Goal: Information Seeking & Learning: Learn about a topic

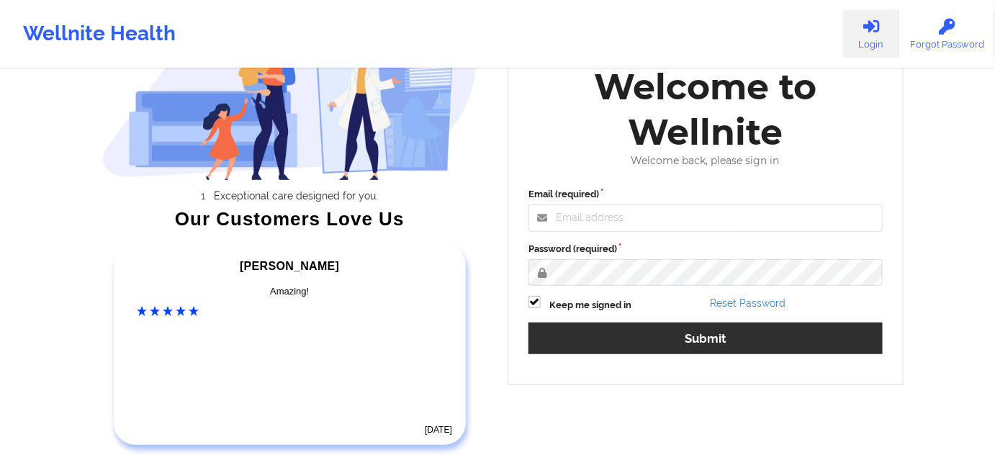
scroll to position [130, 0]
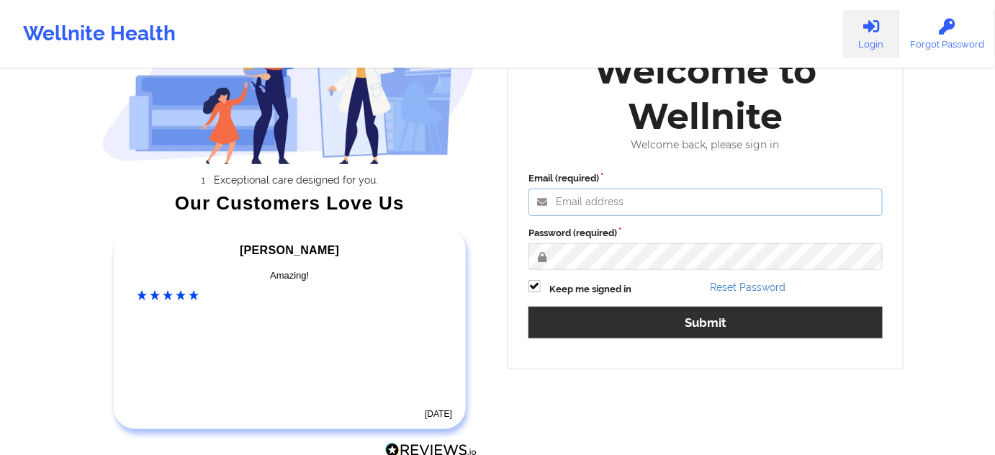
type input "[PERSON_NAME][EMAIL_ADDRESS][PERSON_NAME][DOMAIN_NAME]"
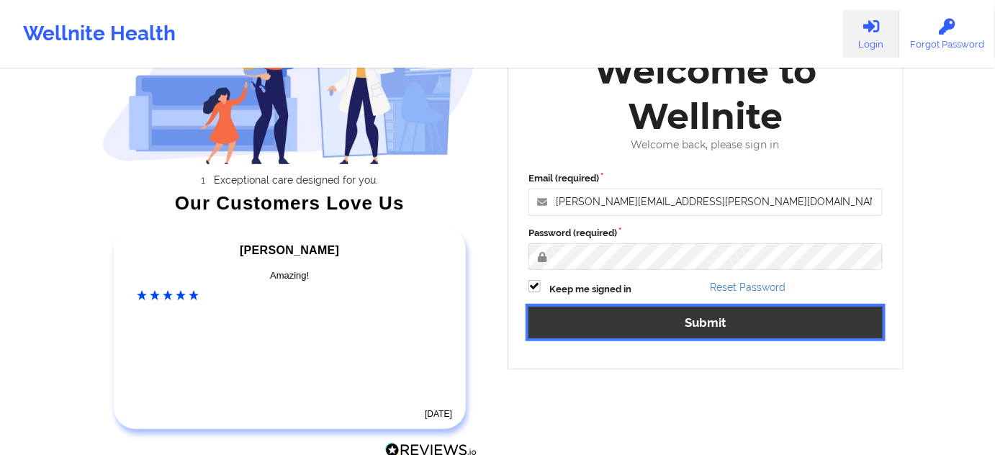
click at [616, 325] on button "Submit" at bounding box center [706, 322] width 354 height 31
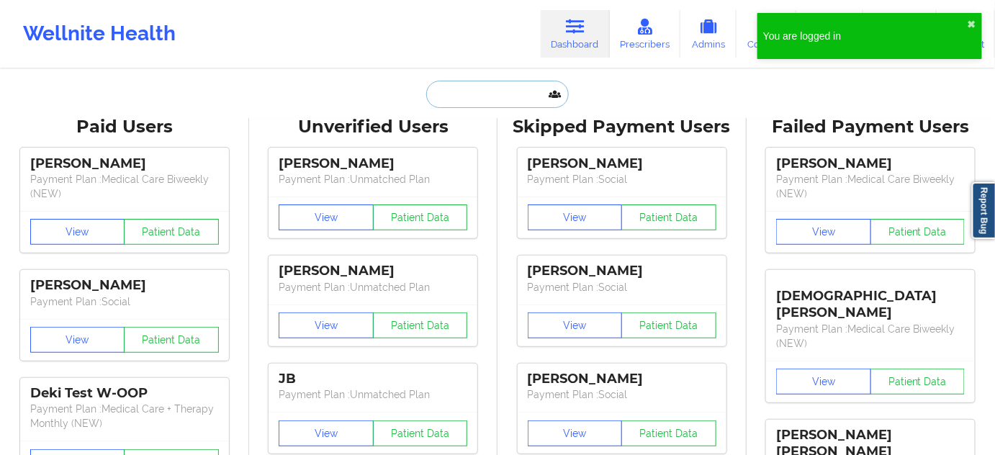
click at [506, 97] on input "text" at bounding box center [497, 94] width 143 height 27
paste input "[EMAIL_ADDRESS][DOMAIN_NAME]"
type input "[EMAIL_ADDRESS][DOMAIN_NAME]"
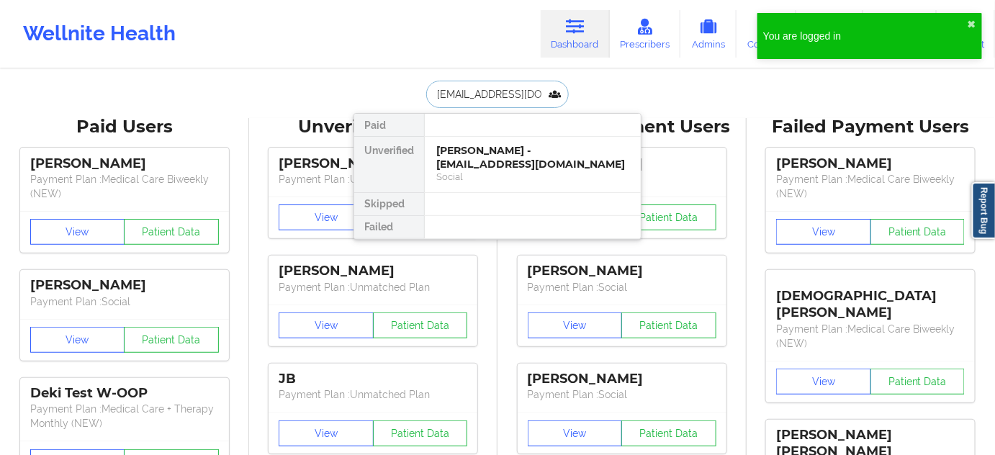
click at [477, 150] on div "[PERSON_NAME] - [EMAIL_ADDRESS][DOMAIN_NAME]" at bounding box center [532, 157] width 193 height 27
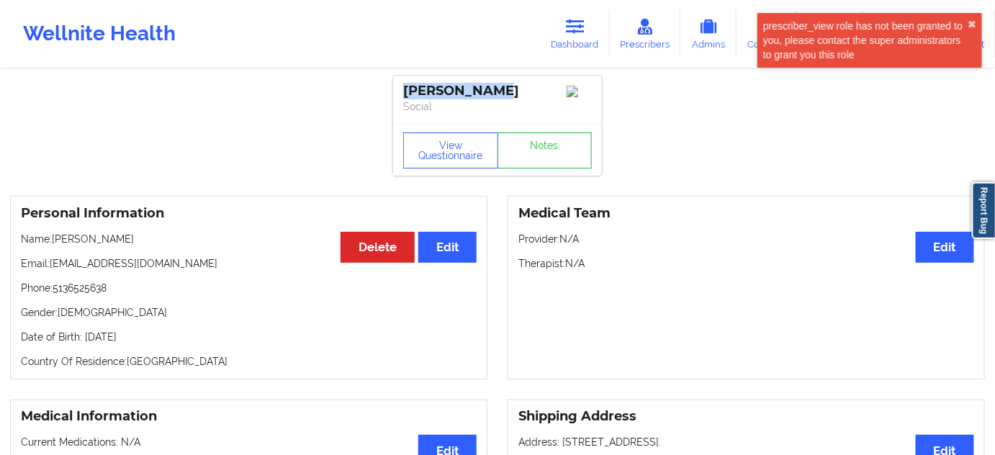
drag, startPoint x: 478, startPoint y: 90, endPoint x: 382, endPoint y: 86, distance: 96.6
copy div "[PERSON_NAME]"
click at [584, 17] on link "Dashboard" at bounding box center [575, 34] width 69 height 48
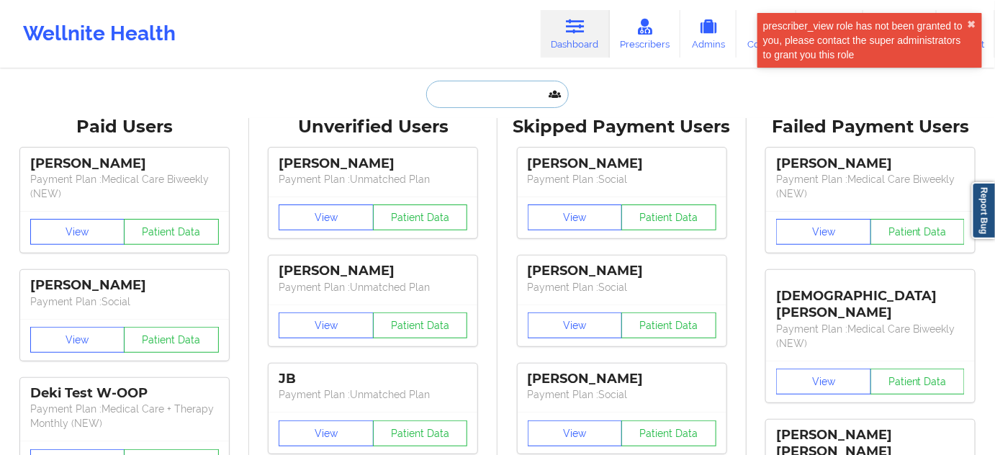
drag, startPoint x: 463, startPoint y: 91, endPoint x: 471, endPoint y: 91, distance: 8.0
click at [465, 91] on input "text" at bounding box center [497, 94] width 143 height 27
paste input "[EMAIL_ADDRESS][DOMAIN_NAME]"
type input "[EMAIL_ADDRESS][DOMAIN_NAME]"
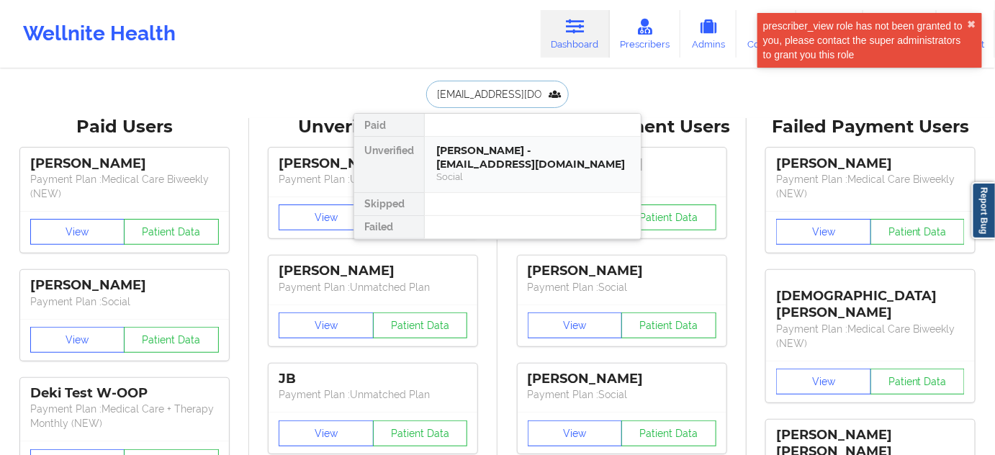
click at [488, 148] on div "[PERSON_NAME] - [EMAIL_ADDRESS][DOMAIN_NAME]" at bounding box center [532, 157] width 193 height 27
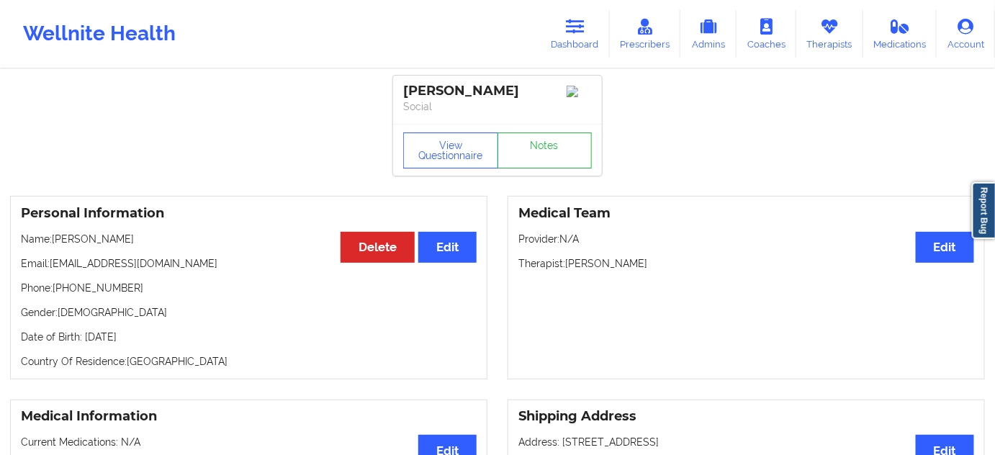
drag, startPoint x: 516, startPoint y: 89, endPoint x: 383, endPoint y: 94, distance: 133.3
copy div "[PERSON_NAME]"
click at [558, 158] on link "Notes" at bounding box center [545, 151] width 95 height 36
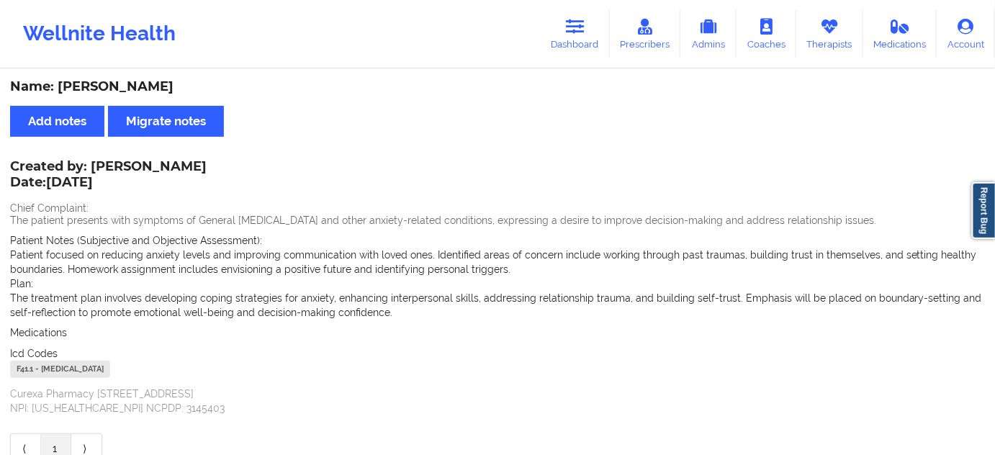
click at [27, 366] on div "F41.1 - [MEDICAL_DATA]" at bounding box center [60, 369] width 100 height 17
copy div "F41.1"
click at [584, 40] on link "Dashboard" at bounding box center [575, 34] width 69 height 48
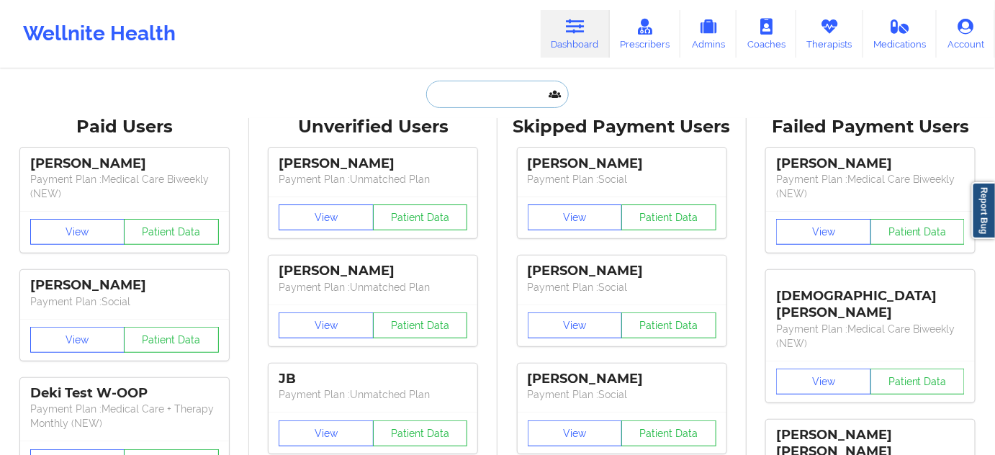
click at [511, 104] on input "text" at bounding box center [497, 94] width 143 height 27
type input "d"
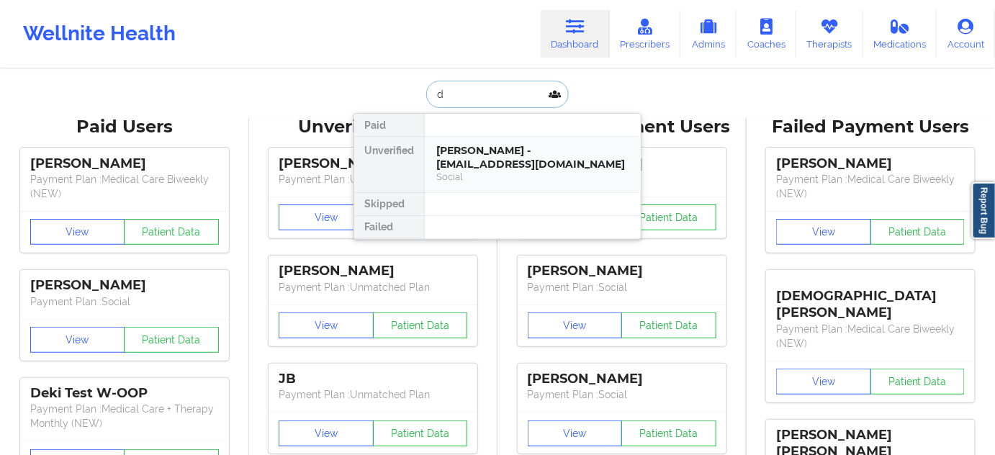
click at [481, 158] on div "[PERSON_NAME] - [EMAIL_ADDRESS][DOMAIN_NAME]" at bounding box center [532, 157] width 193 height 27
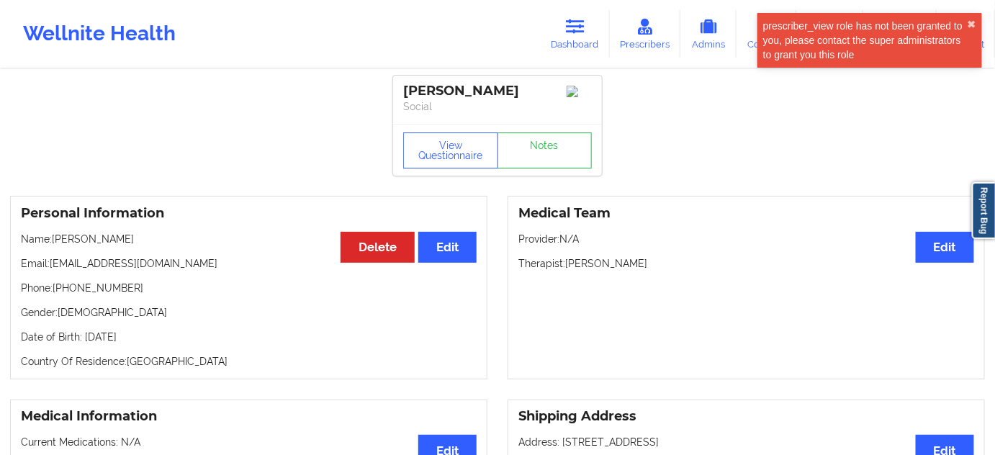
click at [73, 291] on p "Phone: [PHONE_NUMBER]" at bounding box center [249, 288] width 456 height 14
copy p "17863141401"
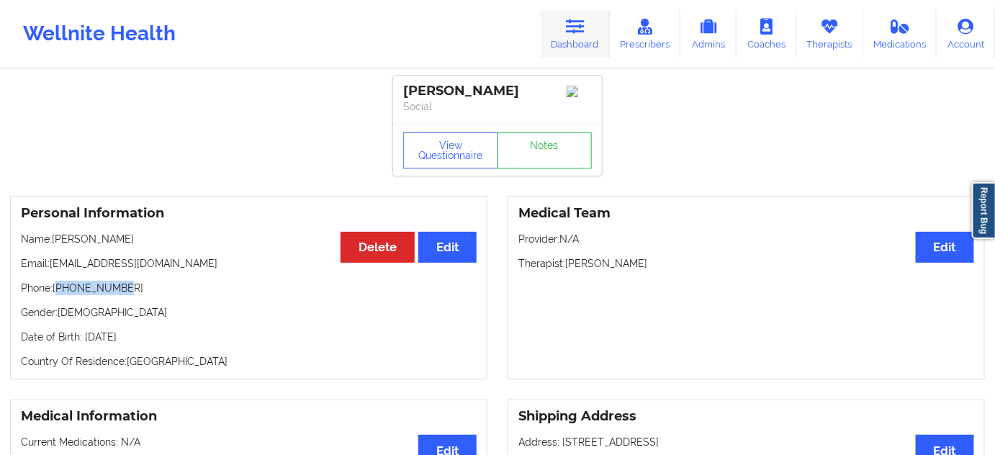
click at [579, 40] on link "Dashboard" at bounding box center [575, 34] width 69 height 48
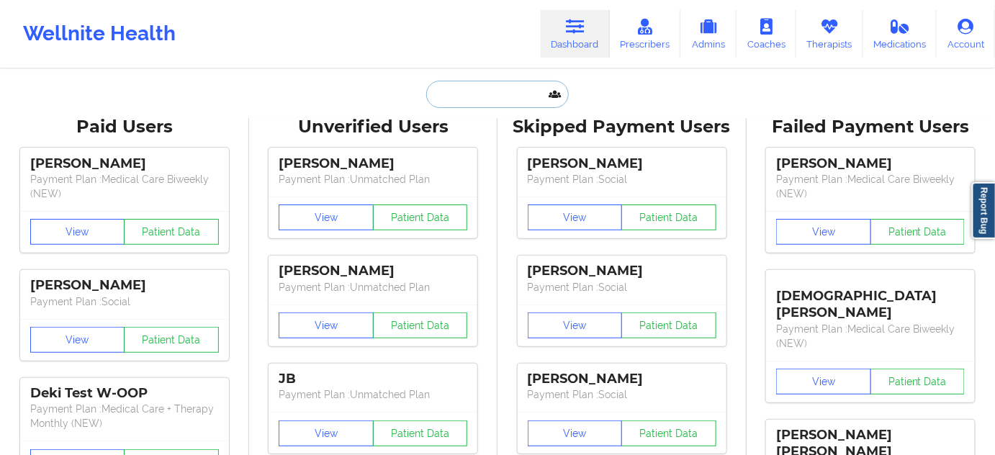
click at [485, 94] on input "text" at bounding box center [497, 94] width 143 height 27
paste input "[EMAIL_ADDRESS][DOMAIN_NAME]"
type input "[EMAIL_ADDRESS][DOMAIN_NAME]"
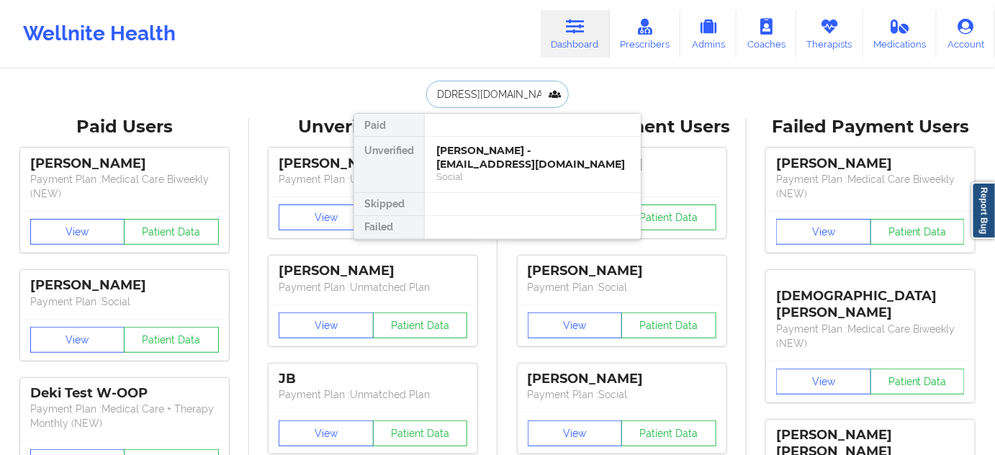
click at [493, 161] on div "[PERSON_NAME] - [EMAIL_ADDRESS][DOMAIN_NAME]" at bounding box center [532, 157] width 193 height 27
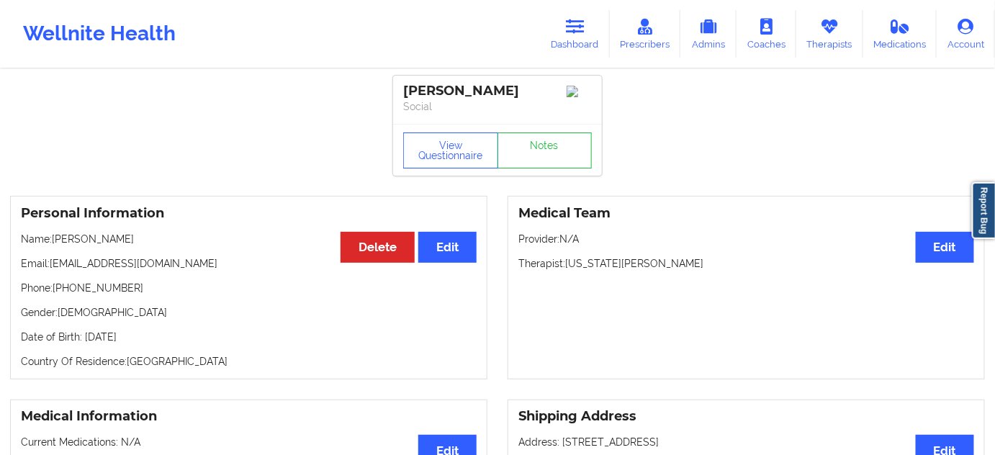
drag, startPoint x: 542, startPoint y: 89, endPoint x: 403, endPoint y: 86, distance: 139.0
click at [403, 86] on div "[PERSON_NAME] Social" at bounding box center [497, 100] width 209 height 48
copy div "[PERSON_NAME]"
click at [524, 152] on link "Notes" at bounding box center [545, 151] width 95 height 36
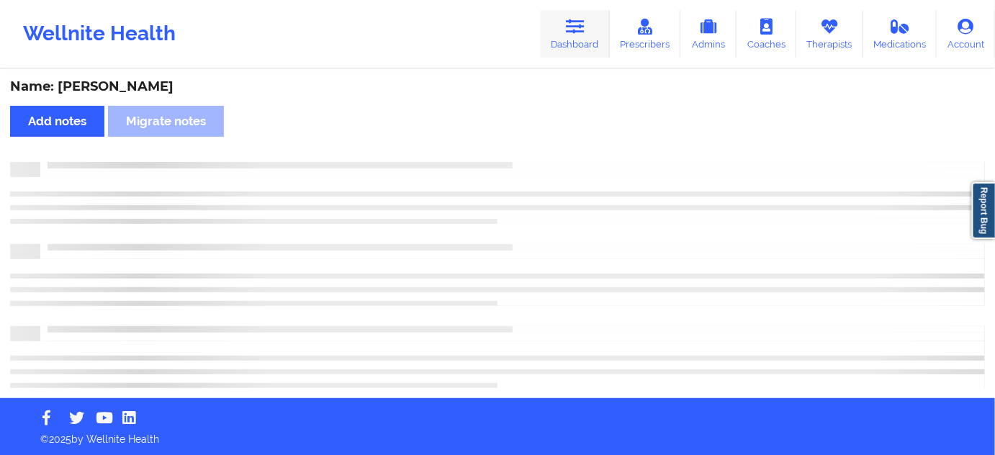
click at [582, 44] on link "Dashboard" at bounding box center [575, 34] width 69 height 48
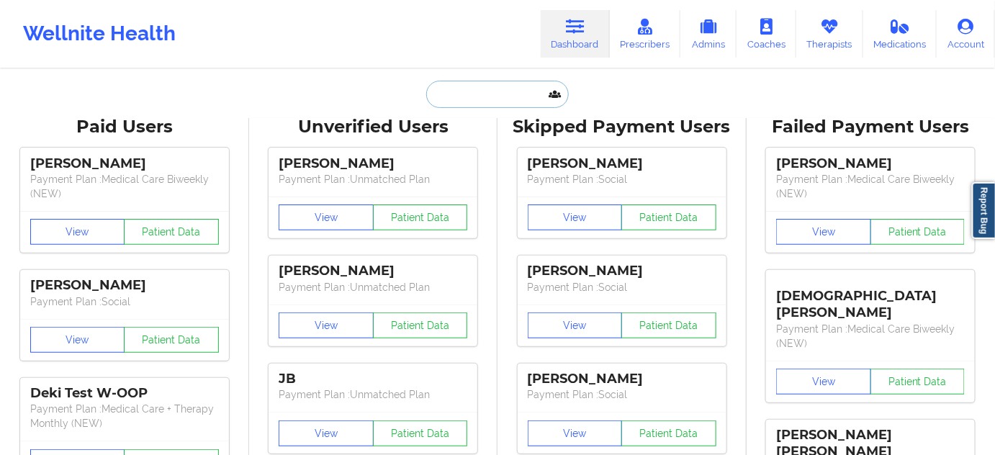
click at [488, 97] on input "text" at bounding box center [497, 94] width 143 height 27
type input "d"
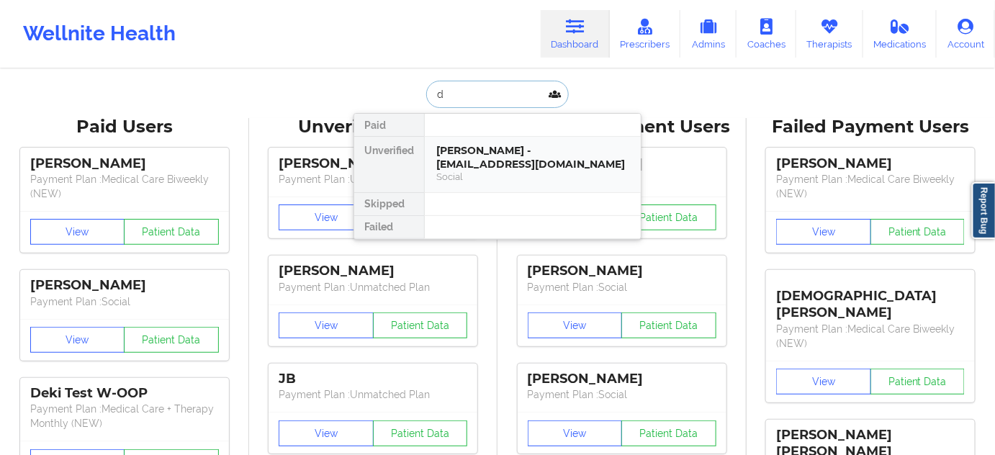
click at [502, 144] on div "[PERSON_NAME] - [EMAIL_ADDRESS][DOMAIN_NAME]" at bounding box center [532, 157] width 193 height 27
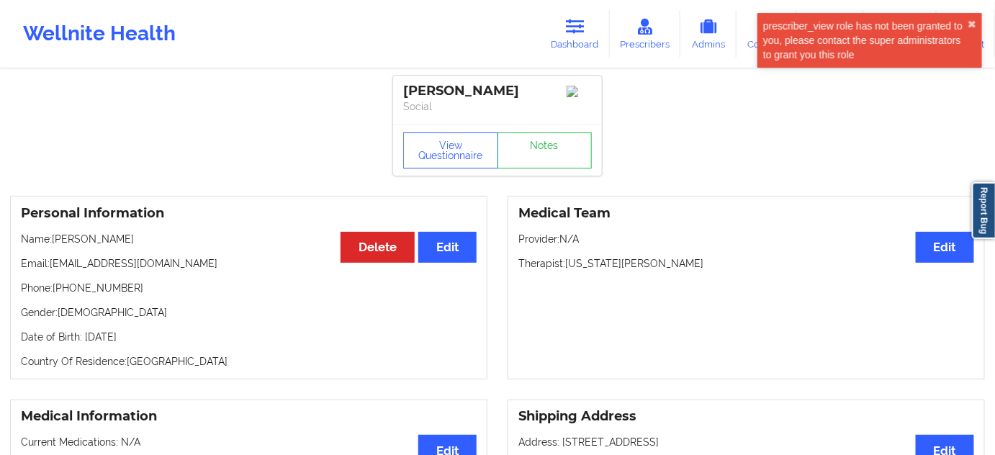
click at [555, 173] on div "View Questionnaire Notes" at bounding box center [497, 150] width 209 height 52
click at [547, 138] on link "Notes" at bounding box center [545, 151] width 95 height 36
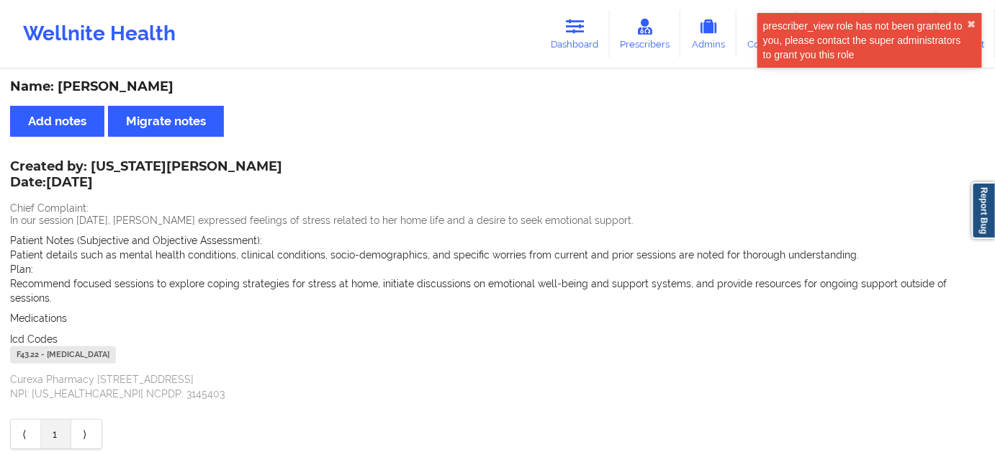
click at [29, 346] on div "F43.22 - [MEDICAL_DATA]" at bounding box center [63, 354] width 106 height 17
copy div "F43.22"
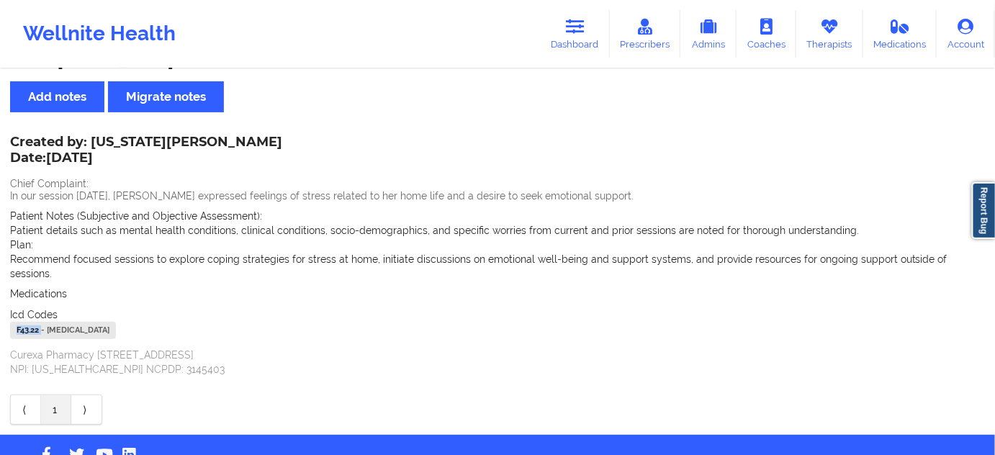
scroll to position [48, 0]
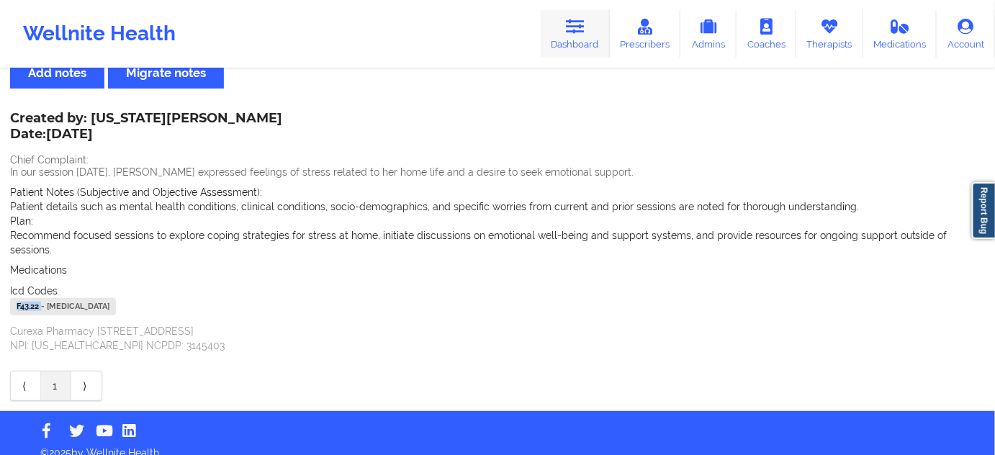
click at [572, 30] on icon at bounding box center [575, 27] width 19 height 16
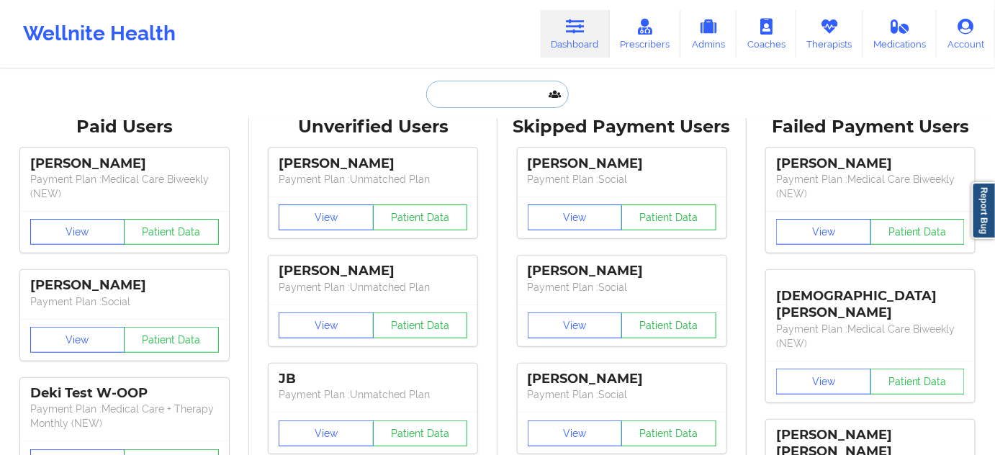
click at [499, 95] on input "text" at bounding box center [497, 94] width 143 height 27
paste input "[EMAIL_ADDRESS][DOMAIN_NAME]"
type input "[EMAIL_ADDRESS][DOMAIN_NAME]"
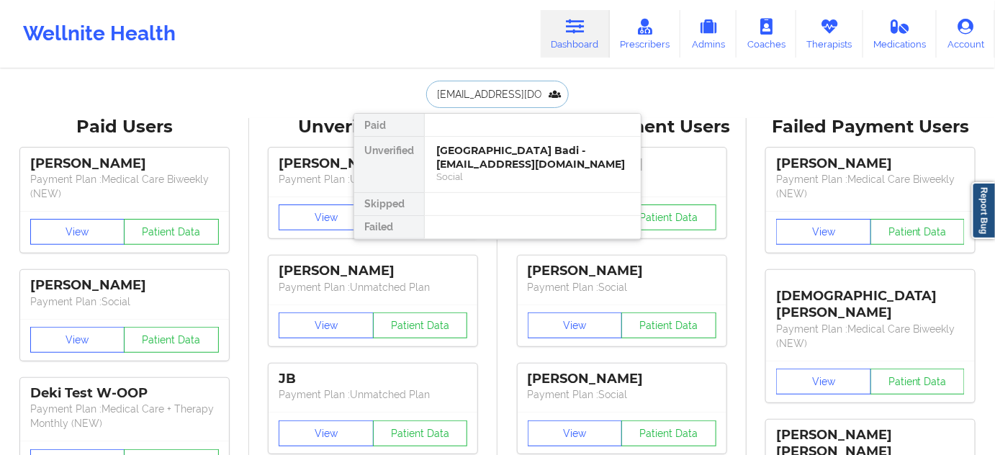
click at [480, 158] on div "[GEOGRAPHIC_DATA] Badi - [EMAIL_ADDRESS][DOMAIN_NAME]" at bounding box center [532, 157] width 193 height 27
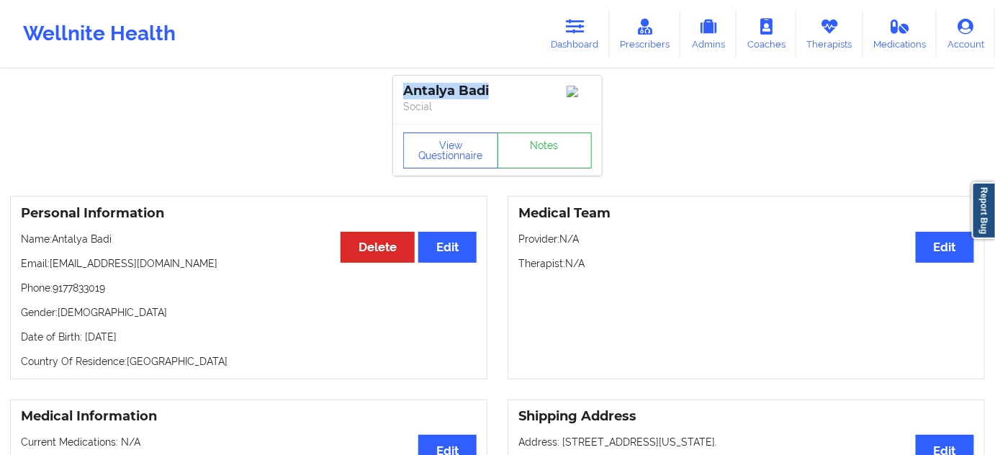
drag, startPoint x: 495, startPoint y: 91, endPoint x: 387, endPoint y: 82, distance: 107.7
copy div "Antalya Badi"
click at [521, 149] on link "Notes" at bounding box center [545, 151] width 95 height 36
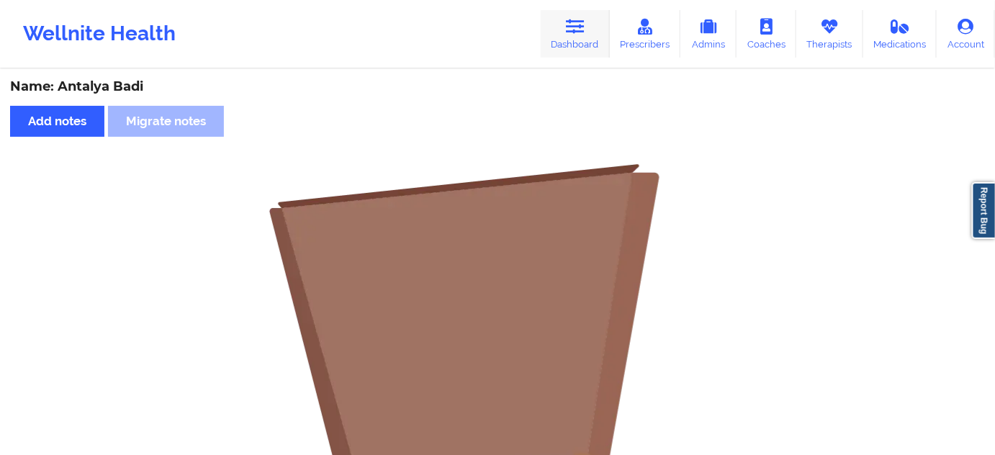
click at [571, 43] on link "Dashboard" at bounding box center [575, 34] width 69 height 48
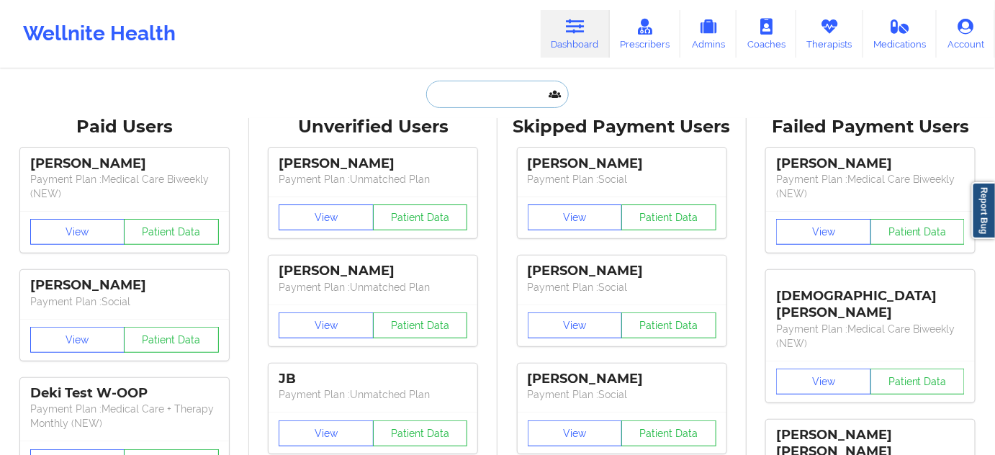
click at [488, 95] on input "text" at bounding box center [497, 94] width 143 height 27
paste input "[EMAIL_ADDRESS][DOMAIN_NAME]"
type input "[EMAIL_ADDRESS][DOMAIN_NAME]"
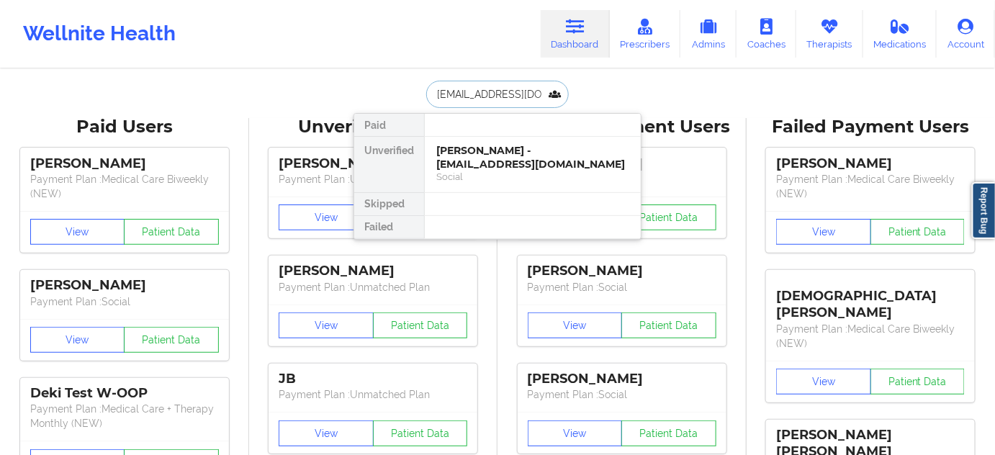
click at [457, 159] on div "[PERSON_NAME] - [EMAIL_ADDRESS][DOMAIN_NAME]" at bounding box center [532, 157] width 193 height 27
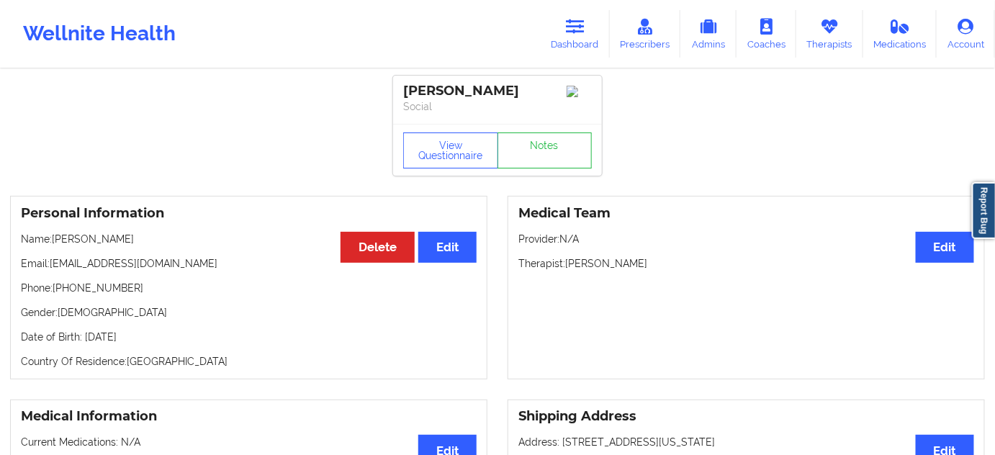
drag, startPoint x: 470, startPoint y: 94, endPoint x: 391, endPoint y: 84, distance: 79.1
copy div "[PERSON_NAME]"
click at [532, 158] on link "Notes" at bounding box center [545, 151] width 95 height 36
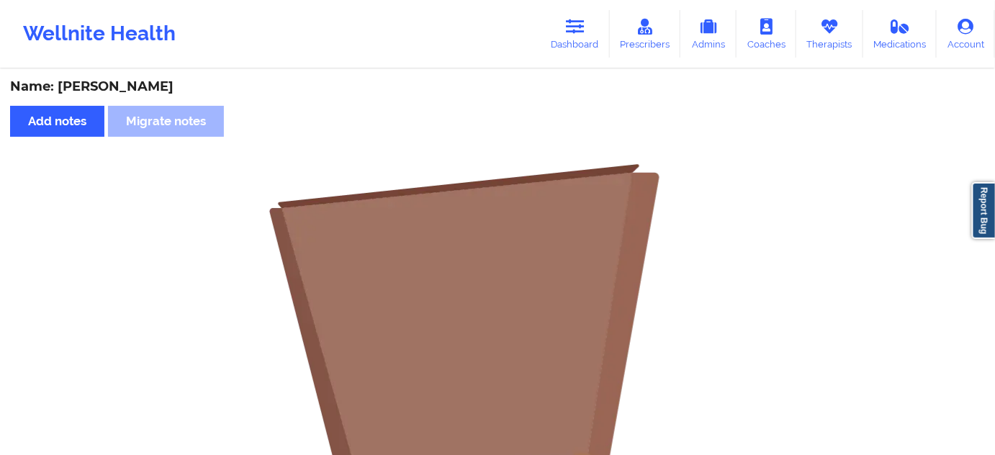
click at [582, 30] on icon at bounding box center [575, 27] width 19 height 16
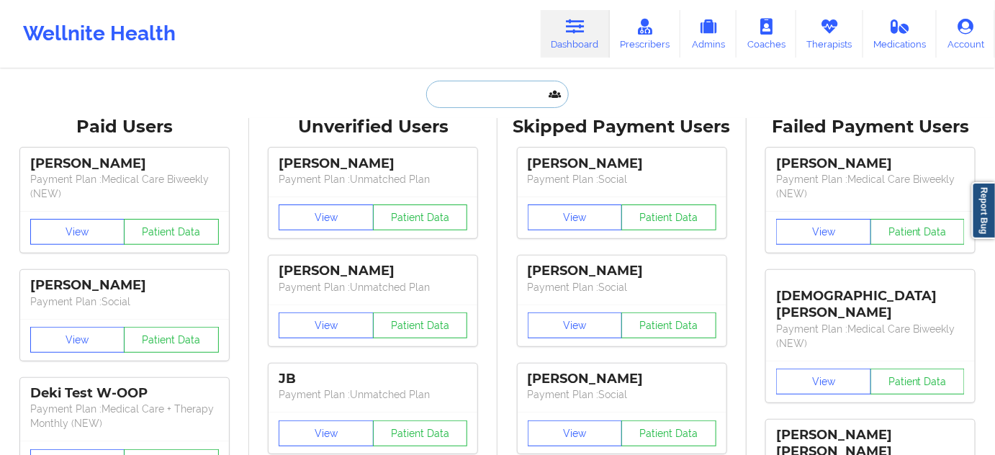
click at [503, 85] on input "text" at bounding box center [497, 94] width 143 height 27
paste input "[EMAIL_ADDRESS][DOMAIN_NAME]"
type input "[EMAIL_ADDRESS][DOMAIN_NAME]"
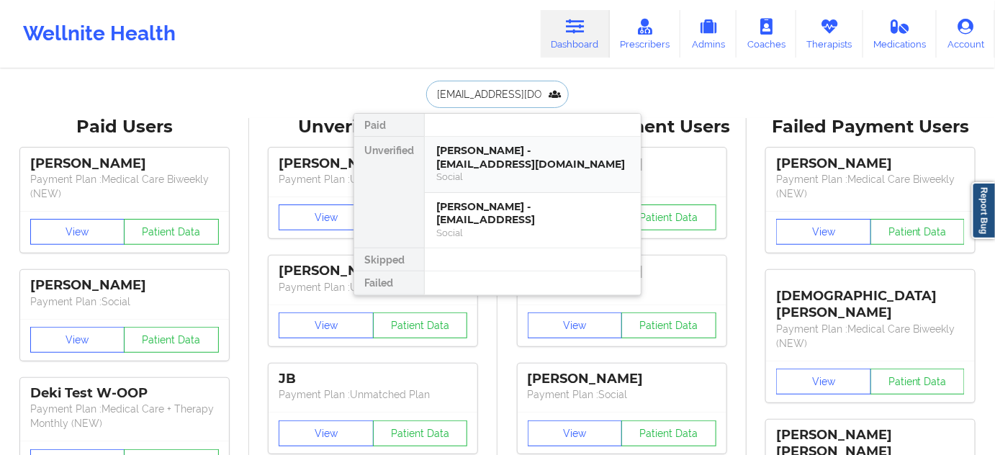
click at [467, 171] on div "Social" at bounding box center [532, 177] width 193 height 12
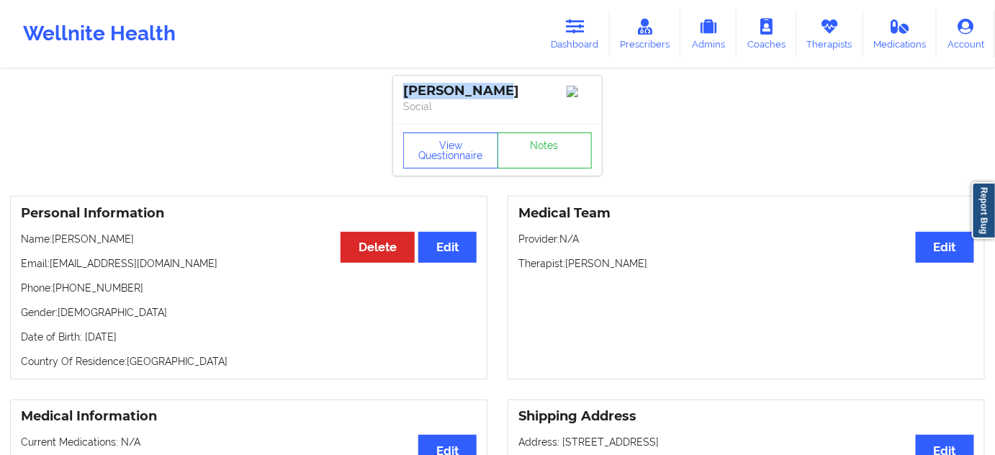
drag, startPoint x: 500, startPoint y: 91, endPoint x: 385, endPoint y: 76, distance: 115.6
copy div "[PERSON_NAME]"
click at [622, 271] on p "Therapist: [PERSON_NAME]" at bounding box center [747, 263] width 456 height 14
click at [621, 271] on p "Therapist: [PERSON_NAME]" at bounding box center [747, 263] width 456 height 14
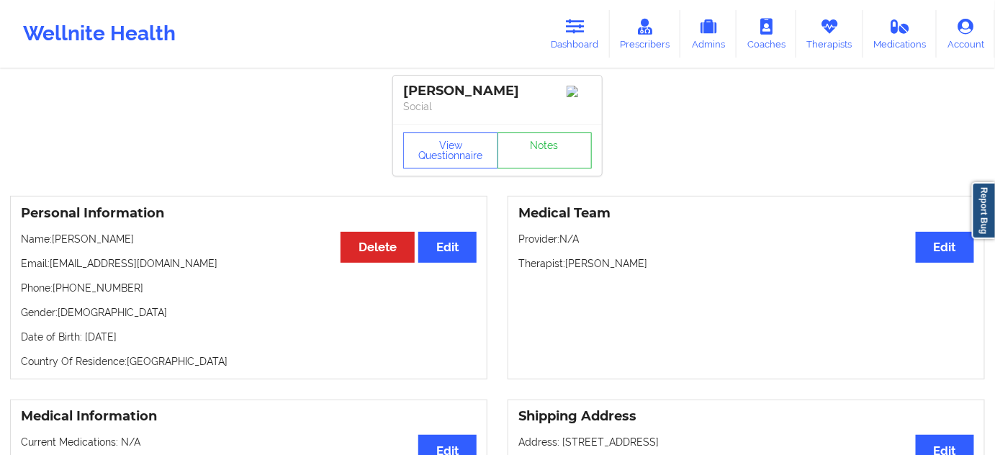
click at [458, 97] on div "[PERSON_NAME]" at bounding box center [497, 91] width 189 height 17
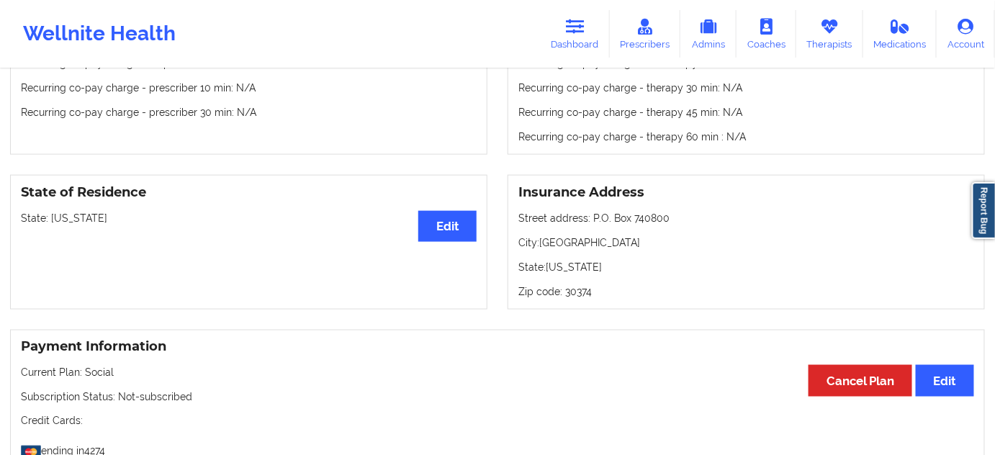
scroll to position [524, 0]
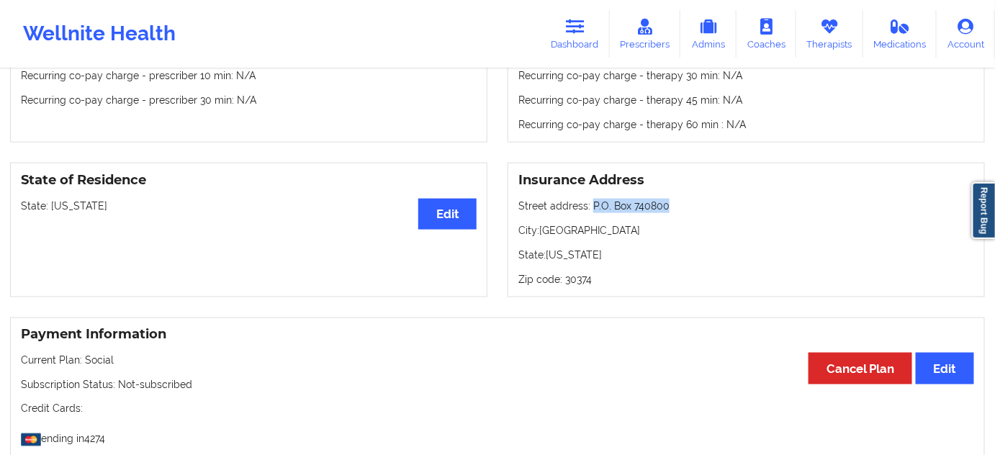
drag, startPoint x: 591, startPoint y: 212, endPoint x: 642, endPoint y: 201, distance: 52.4
click at [672, 210] on p "Street address: P.O. Box 740800" at bounding box center [747, 206] width 456 height 14
click at [544, 236] on p "City: [GEOGRAPHIC_DATA]" at bounding box center [747, 230] width 456 height 14
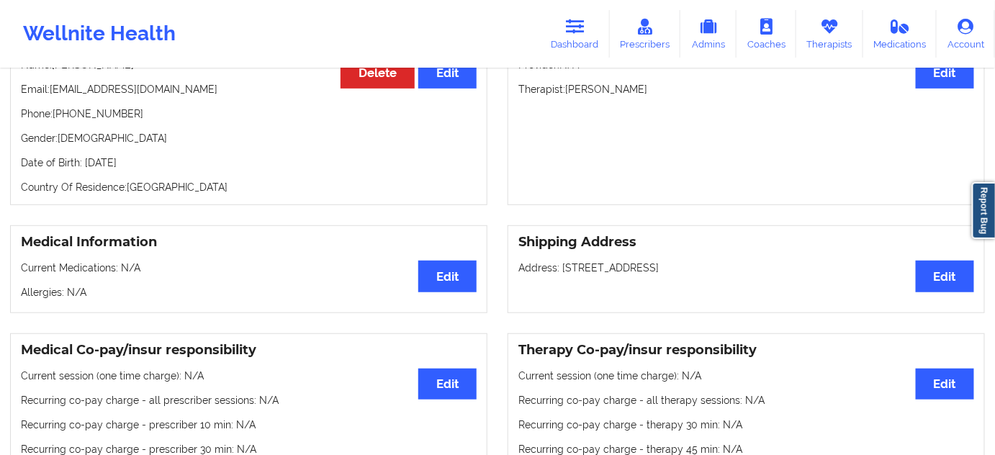
scroll to position [0, 0]
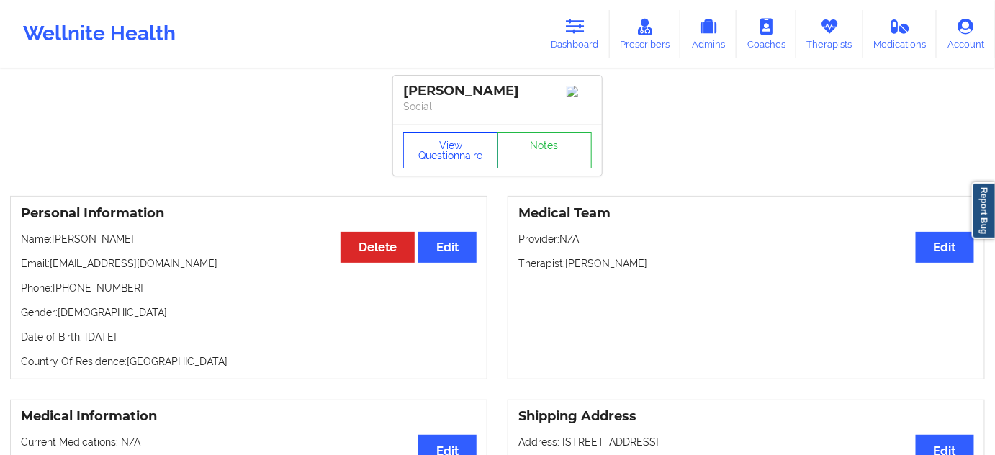
click at [447, 163] on button "View Questionnaire" at bounding box center [450, 151] width 95 height 36
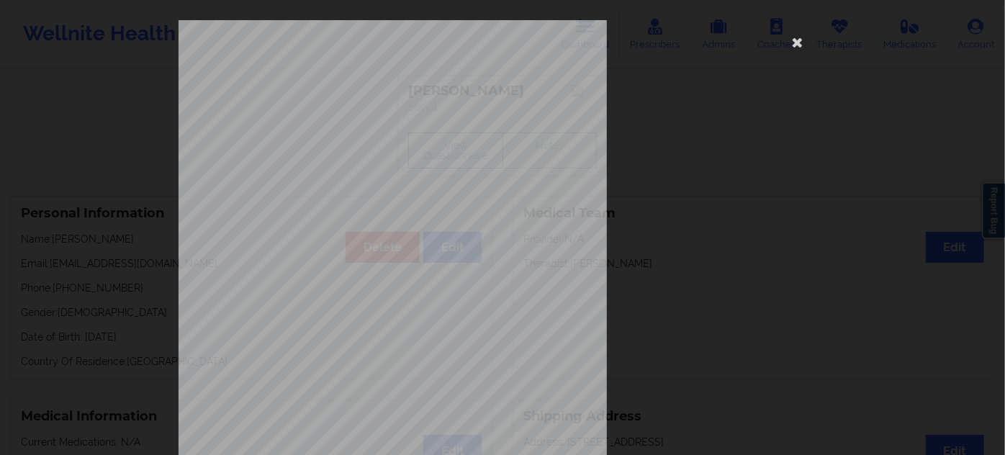
click at [796, 42] on icon at bounding box center [797, 41] width 23 height 23
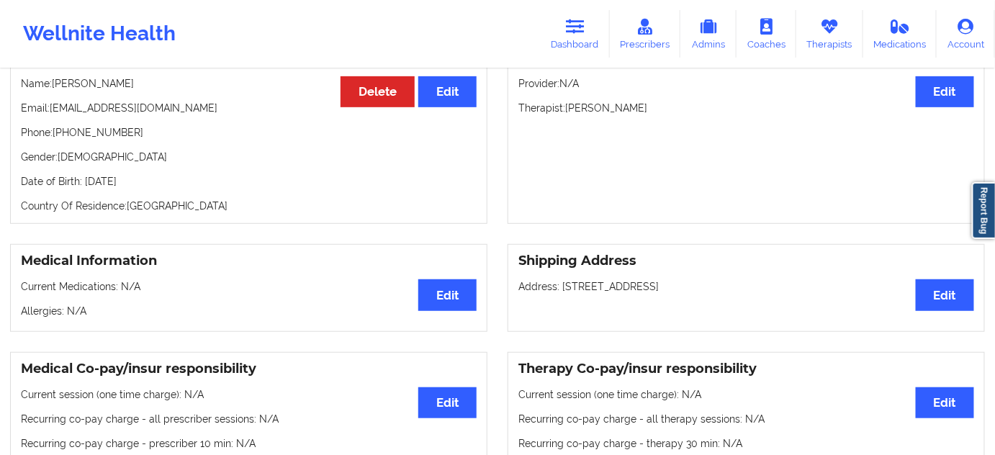
scroll to position [261, 0]
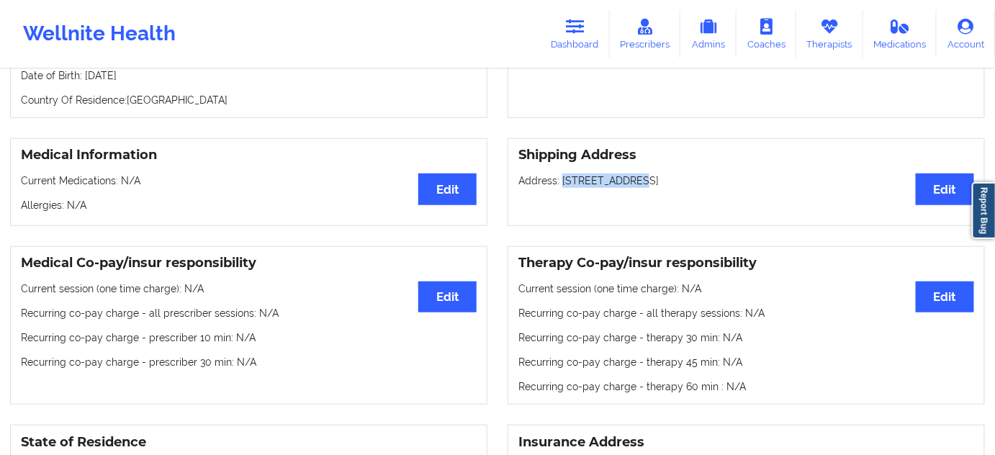
drag, startPoint x: 568, startPoint y: 183, endPoint x: 578, endPoint y: 207, distance: 25.8
click at [623, 186] on p "Address: [STREET_ADDRESS]" at bounding box center [747, 181] width 456 height 14
click at [641, 179] on p "Address: [STREET_ADDRESS]" at bounding box center [747, 181] width 456 height 14
click at [708, 188] on p "Address: [STREET_ADDRESS]" at bounding box center [747, 181] width 456 height 14
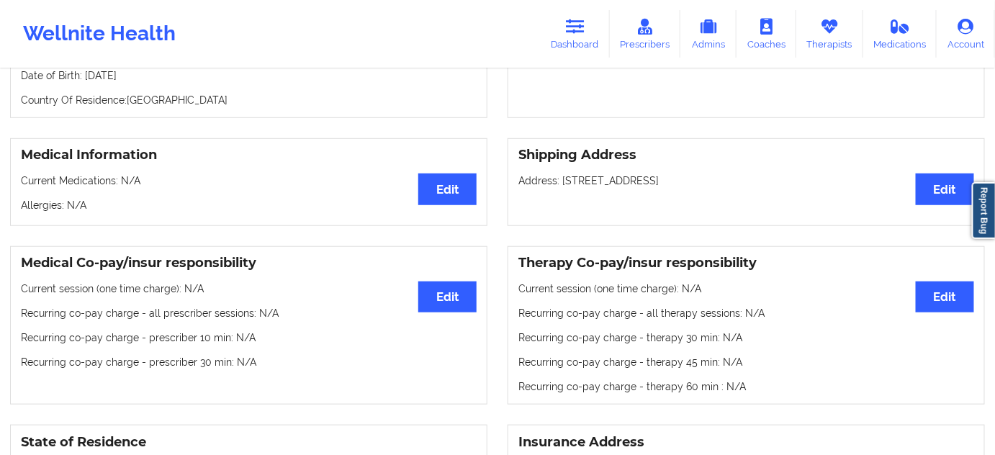
click at [708, 188] on p "Address: [STREET_ADDRESS]" at bounding box center [747, 181] width 456 height 14
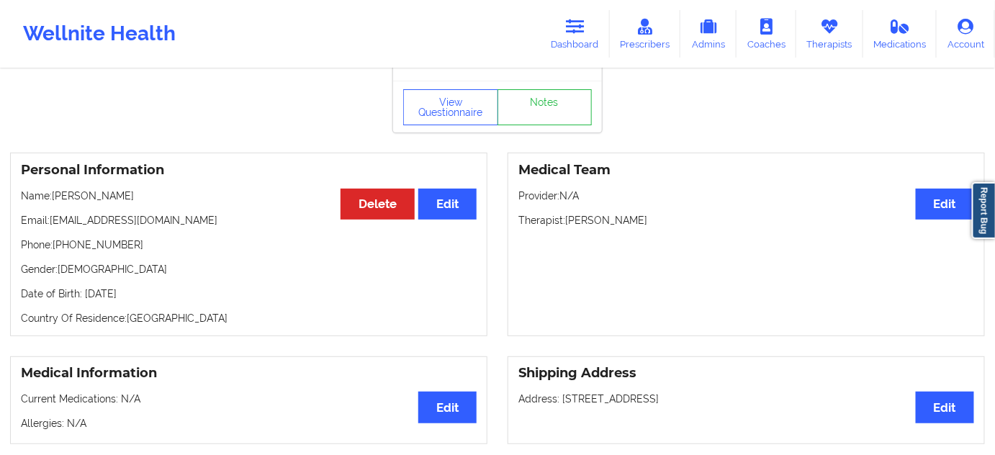
scroll to position [0, 0]
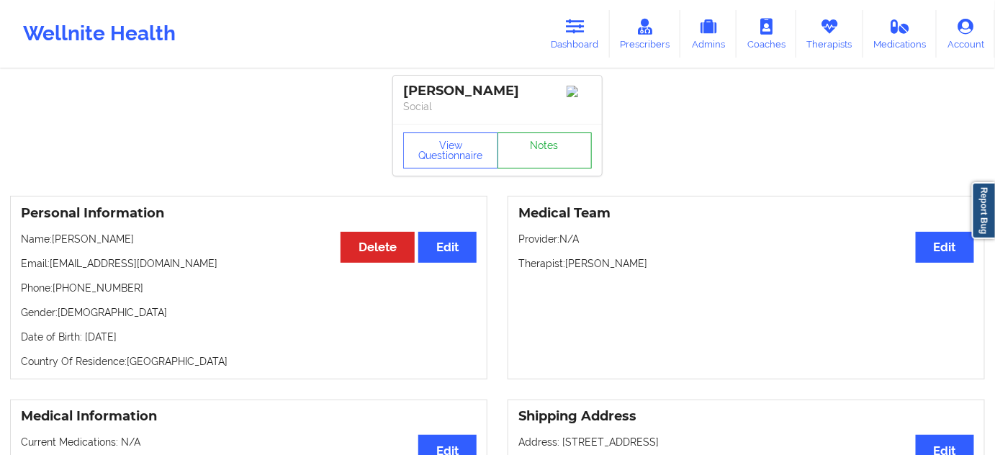
click at [559, 161] on link "Notes" at bounding box center [545, 151] width 95 height 36
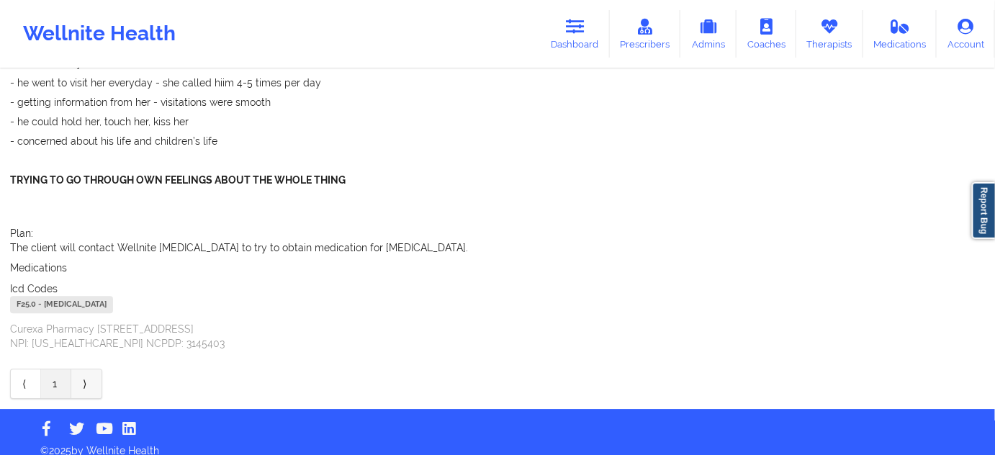
scroll to position [1239, 0]
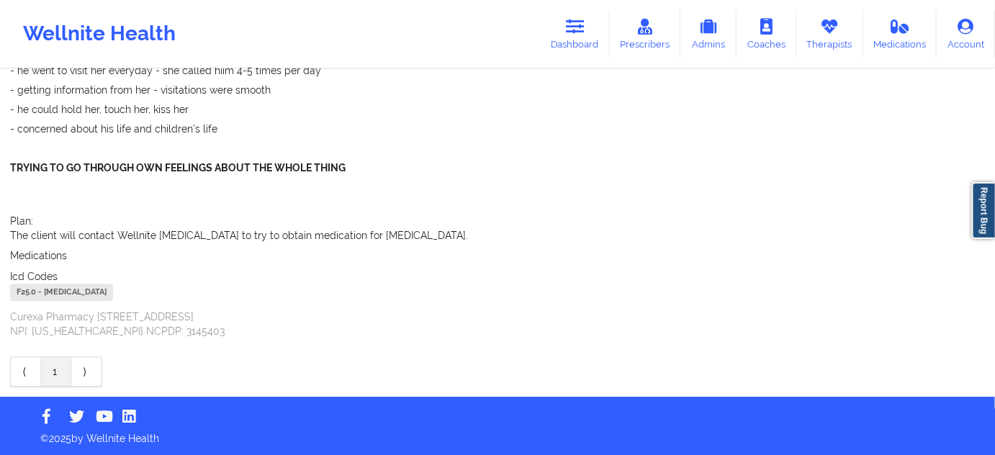
click at [30, 292] on div "F25.0 - [MEDICAL_DATA]" at bounding box center [61, 292] width 103 height 17
click at [600, 36] on link "Dashboard" at bounding box center [575, 34] width 69 height 48
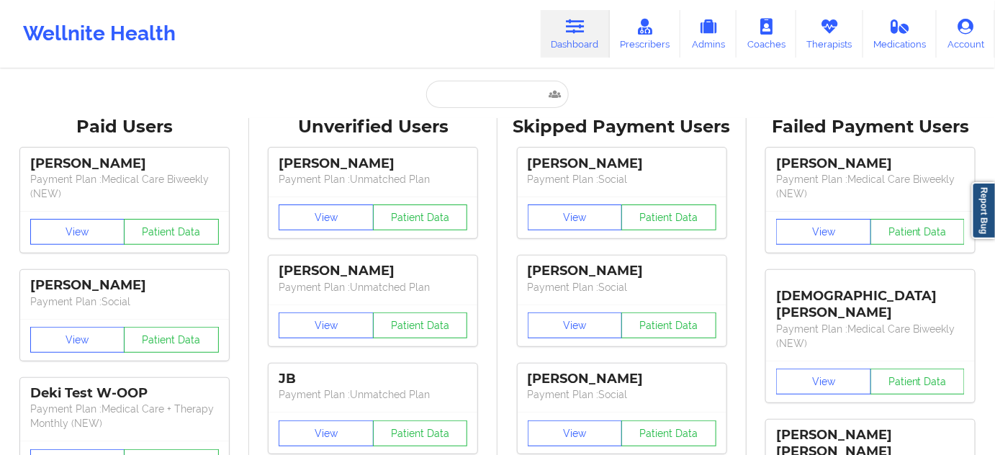
click at [457, 99] on input "text" at bounding box center [497, 94] width 143 height 27
paste input "[EMAIL_ADDRESS][DOMAIN_NAME]"
type input "[EMAIL_ADDRESS][DOMAIN_NAME]"
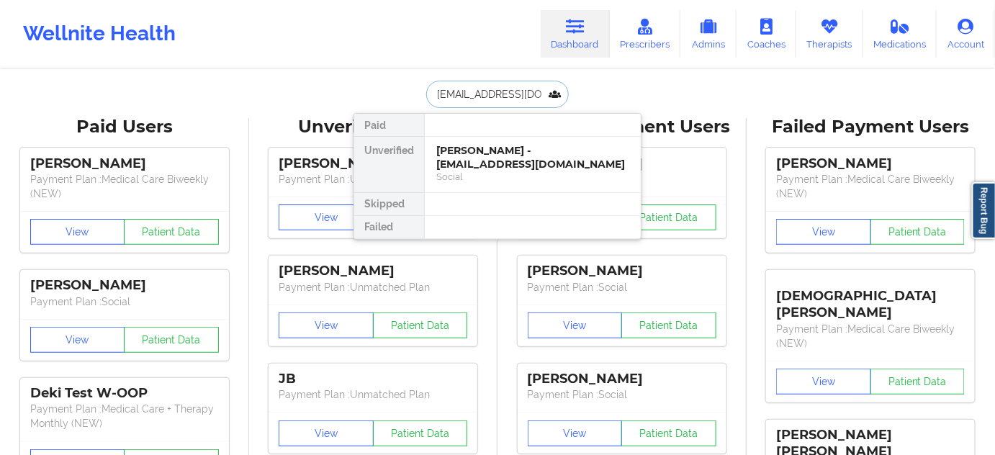
click at [490, 161] on div "[PERSON_NAME] - [EMAIL_ADDRESS][DOMAIN_NAME]" at bounding box center [532, 157] width 193 height 27
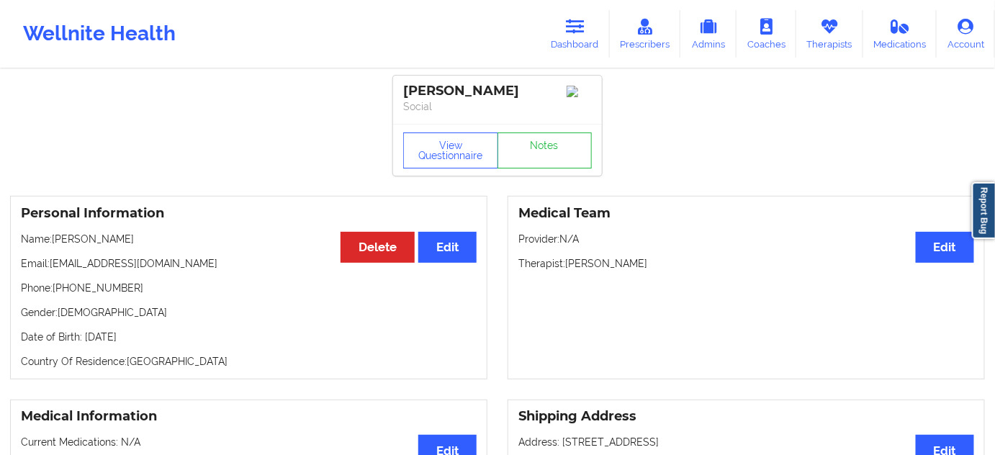
drag, startPoint x: 521, startPoint y: 85, endPoint x: 400, endPoint y: 88, distance: 121.0
click at [400, 88] on div "[PERSON_NAME] Social" at bounding box center [497, 100] width 209 height 48
click at [562, 150] on link "Notes" at bounding box center [545, 151] width 95 height 36
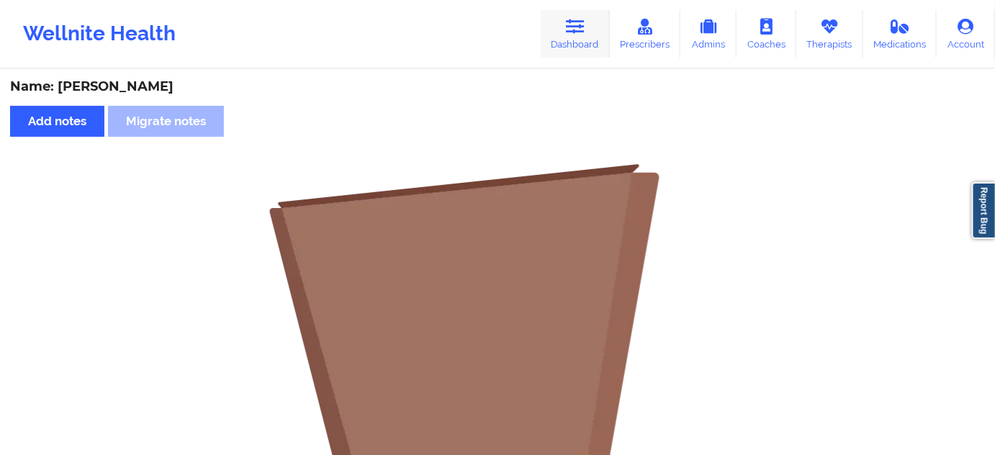
click at [588, 32] on link "Dashboard" at bounding box center [575, 34] width 69 height 48
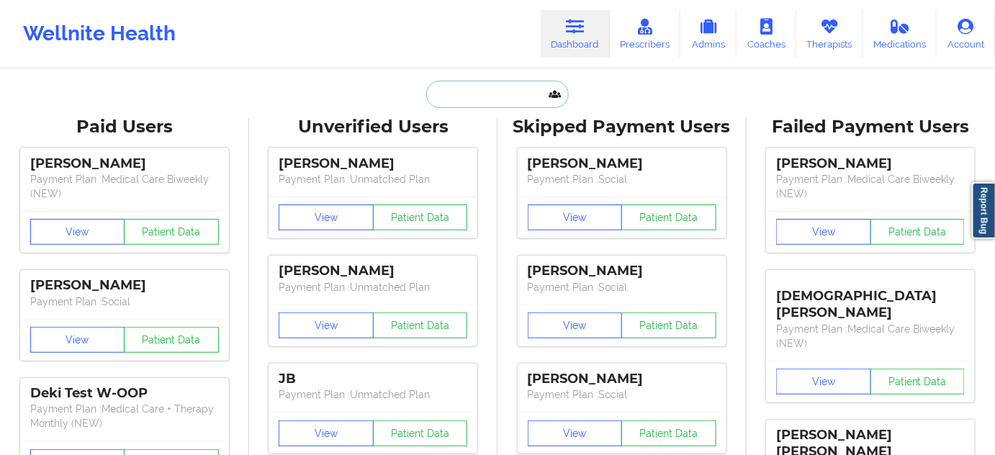
click at [473, 103] on input "text" at bounding box center [497, 94] width 143 height 27
paste input "[EMAIL_ADDRESS][DOMAIN_NAME]"
type input "[EMAIL_ADDRESS][DOMAIN_NAME]"
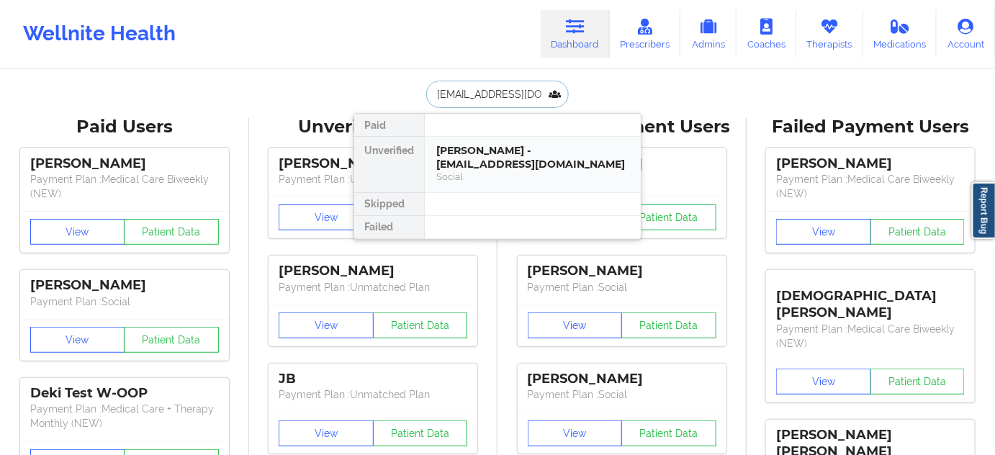
click at [491, 154] on div "[PERSON_NAME] - [EMAIL_ADDRESS][DOMAIN_NAME]" at bounding box center [532, 157] width 193 height 27
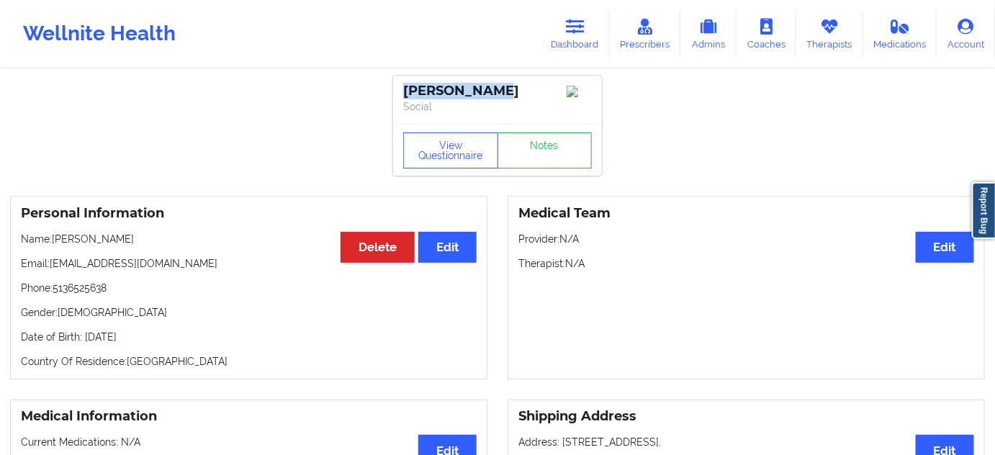
drag, startPoint x: 428, startPoint y: 91, endPoint x: 374, endPoint y: 91, distance: 54.0
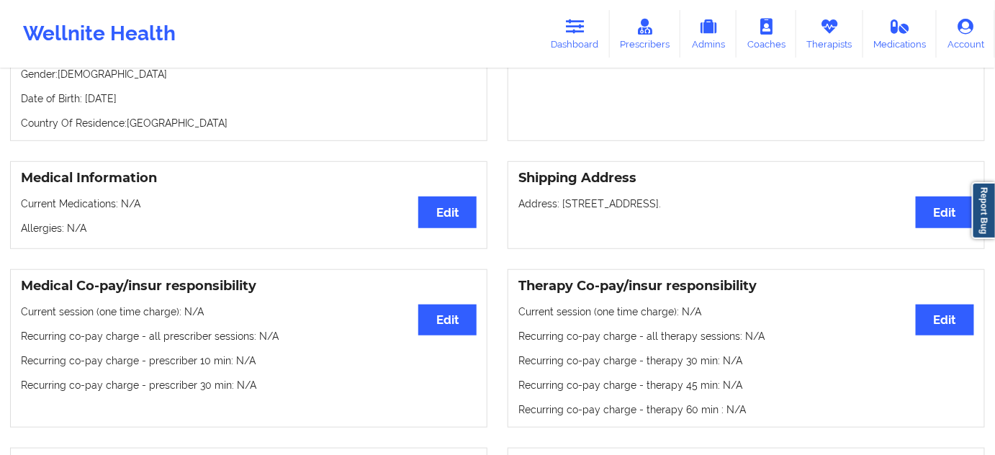
scroll to position [218, 0]
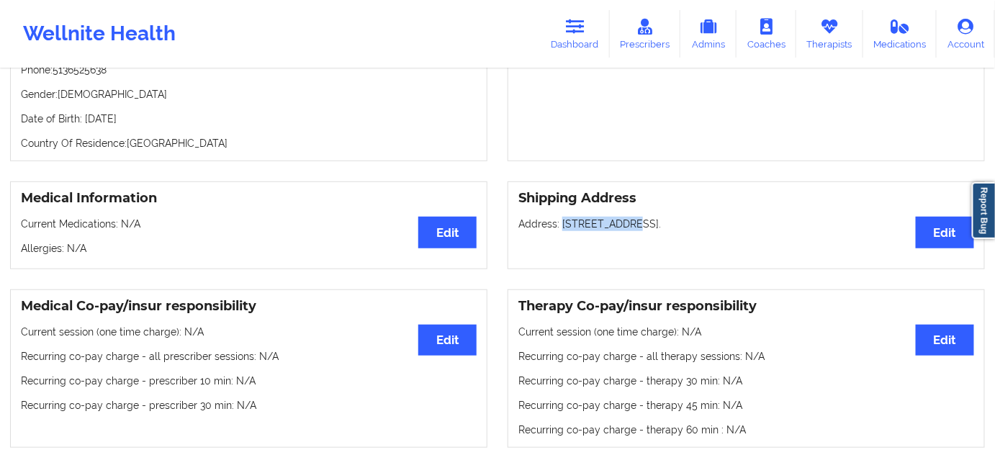
drag, startPoint x: 562, startPoint y: 227, endPoint x: 640, endPoint y: 226, distance: 77.8
click at [640, 226] on p "Address: [STREET_ADDRESS]." at bounding box center [747, 224] width 456 height 14
click at [678, 228] on p "Address: [STREET_ADDRESS]." at bounding box center [747, 224] width 456 height 14
click at [709, 229] on p "Address: [STREET_ADDRESS]." at bounding box center [747, 224] width 456 height 14
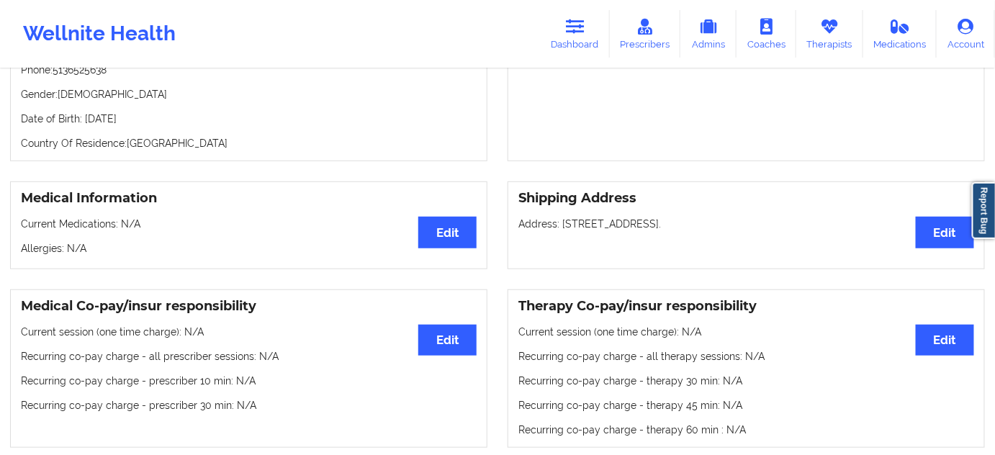
click at [709, 229] on p "Address: [STREET_ADDRESS]." at bounding box center [747, 224] width 456 height 14
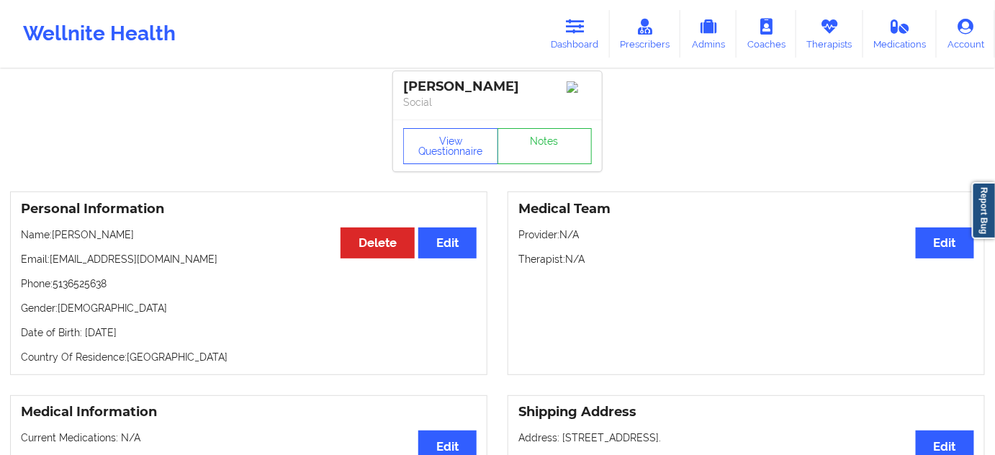
scroll to position [0, 0]
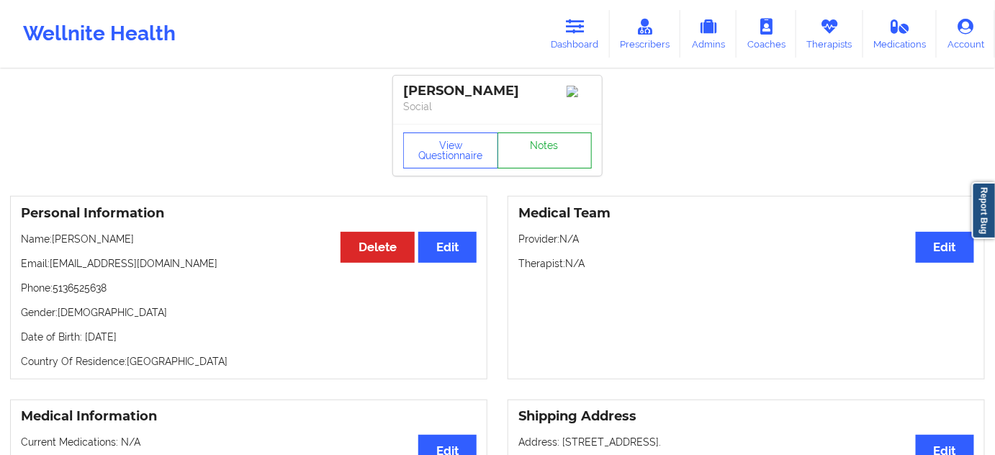
click at [551, 151] on link "Notes" at bounding box center [545, 151] width 95 height 36
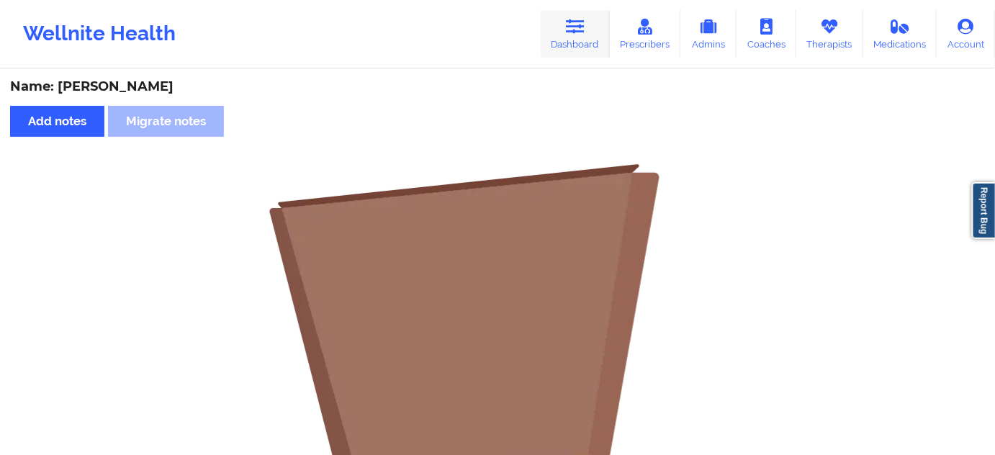
click at [583, 28] on icon at bounding box center [575, 27] width 19 height 16
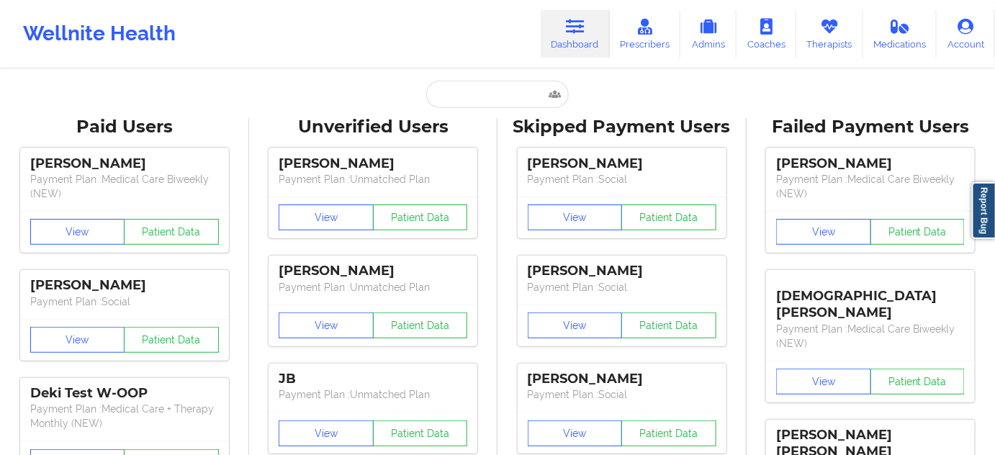
click at [476, 101] on input "text" at bounding box center [497, 94] width 143 height 27
paste input "[PERSON_NAME][EMAIL_ADDRESS][PERSON_NAME][DOMAIN_NAME]"
type input "[PERSON_NAME][EMAIL_ADDRESS][PERSON_NAME][DOMAIN_NAME]"
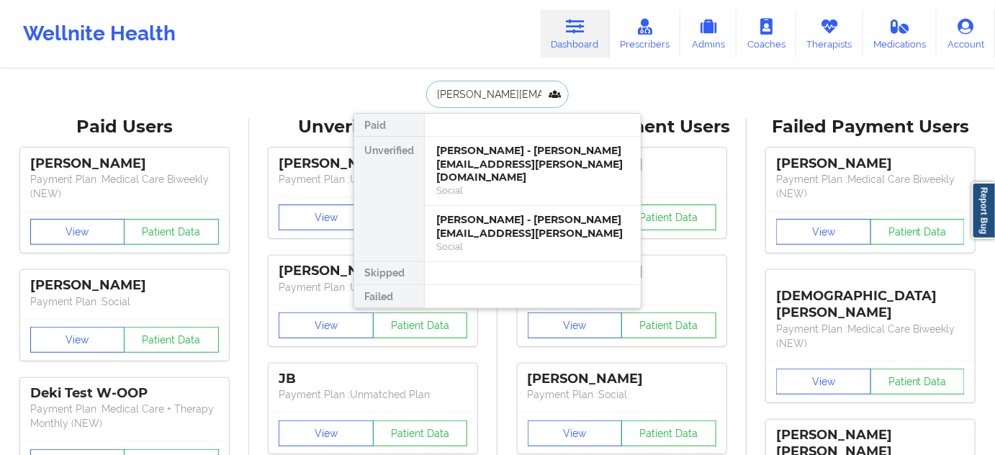
click at [479, 163] on div "[PERSON_NAME] - [PERSON_NAME][EMAIL_ADDRESS][PERSON_NAME][DOMAIN_NAME]" at bounding box center [532, 164] width 193 height 40
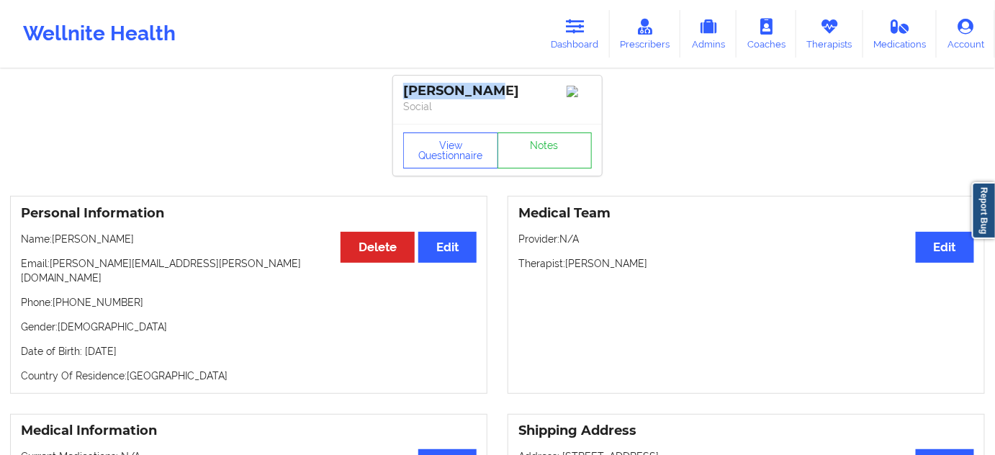
drag, startPoint x: 493, startPoint y: 80, endPoint x: 393, endPoint y: 84, distance: 100.9
click at [553, 161] on link "Notes" at bounding box center [545, 151] width 95 height 36
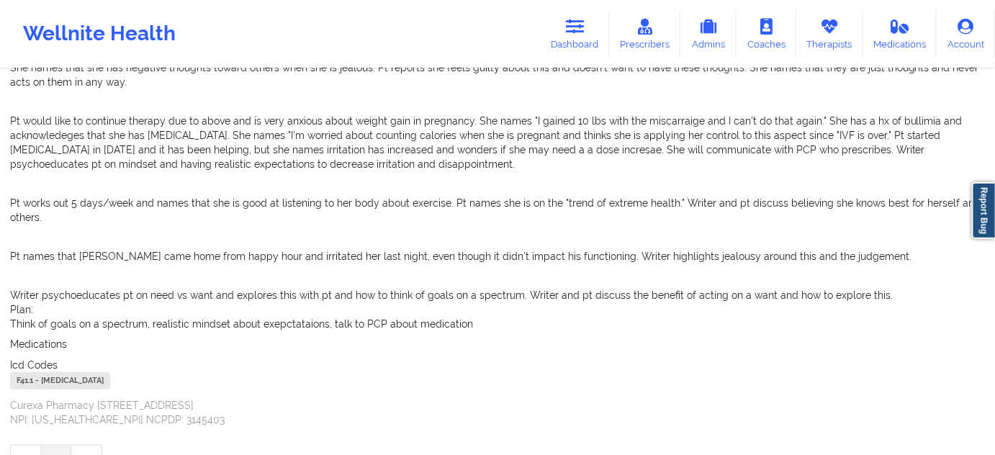
scroll to position [363, 0]
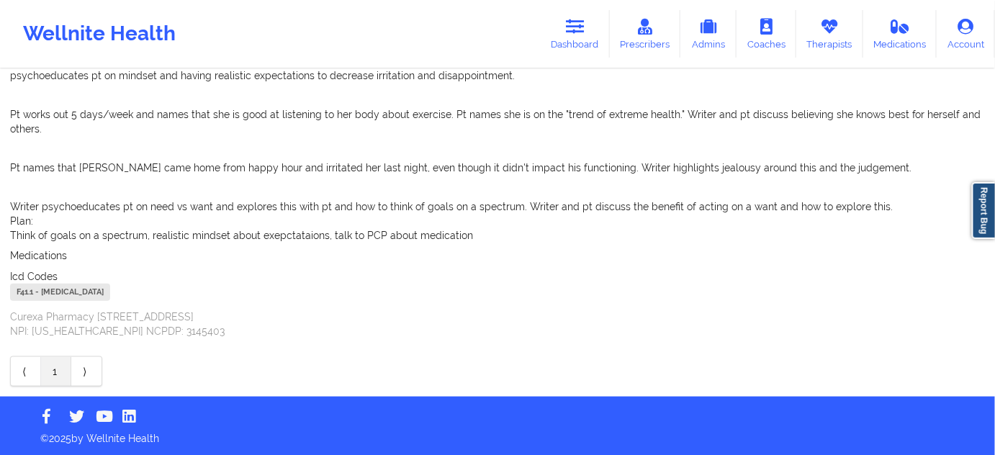
click at [30, 295] on div "F41.1 - [MEDICAL_DATA]" at bounding box center [60, 292] width 100 height 17
click at [601, 44] on link "Dashboard" at bounding box center [575, 34] width 69 height 48
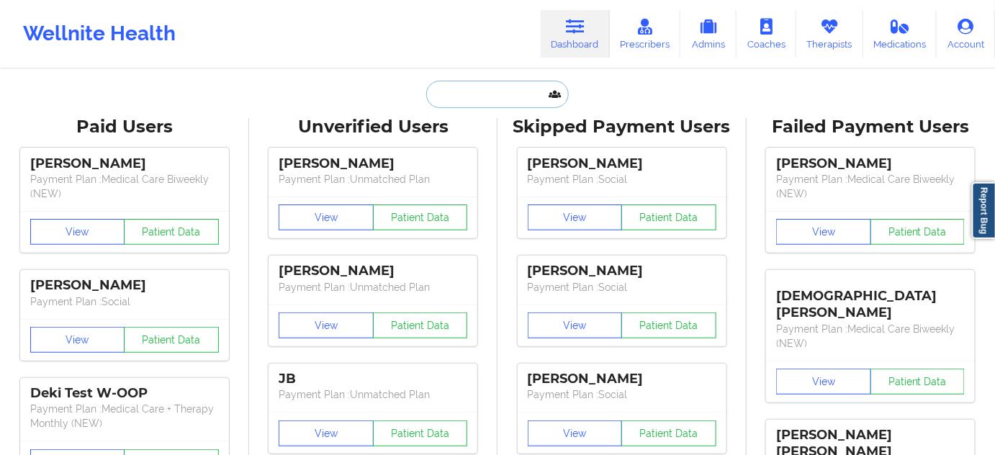
click at [484, 102] on input "text" at bounding box center [497, 94] width 143 height 27
paste input "[EMAIL_ADDRESS][DOMAIN_NAME]"
type input "[EMAIL_ADDRESS][DOMAIN_NAME]"
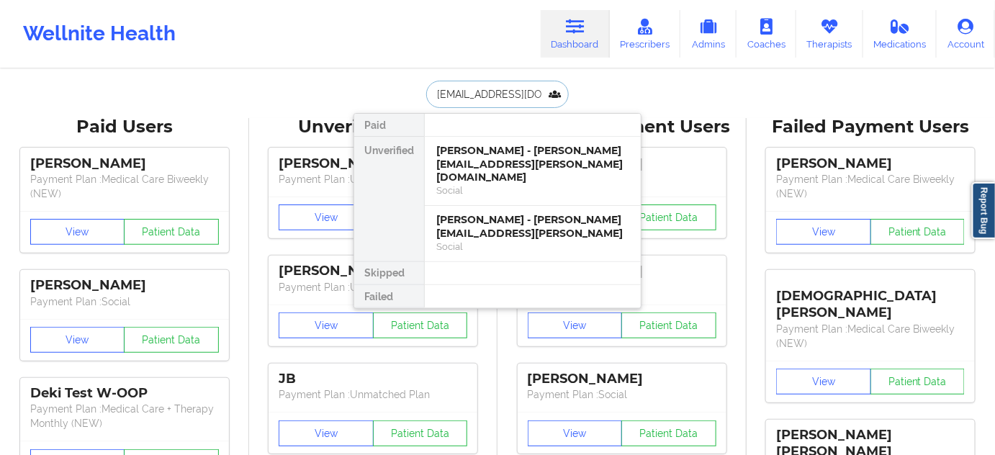
scroll to position [0, 30]
click at [469, 151] on div "[PERSON_NAME] - [PERSON_NAME][EMAIL_ADDRESS][PERSON_NAME][DOMAIN_NAME]" at bounding box center [532, 164] width 193 height 40
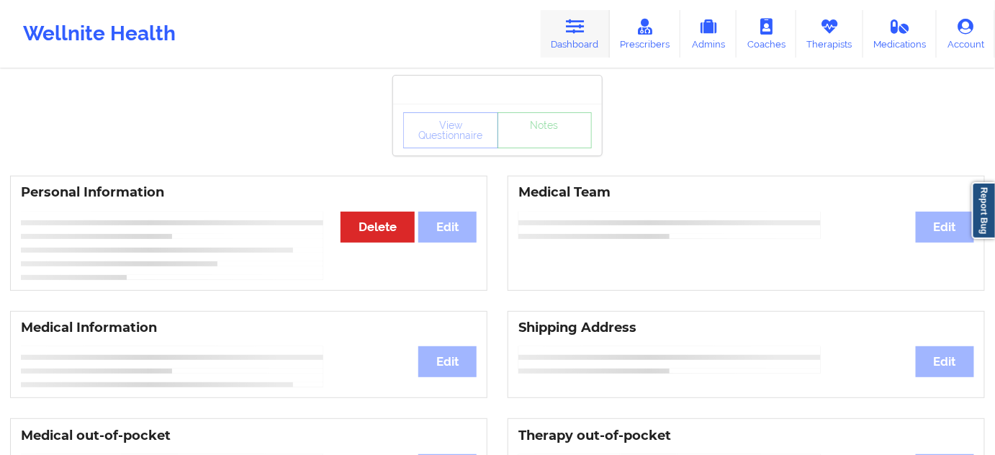
click at [573, 35] on link "Dashboard" at bounding box center [575, 34] width 69 height 48
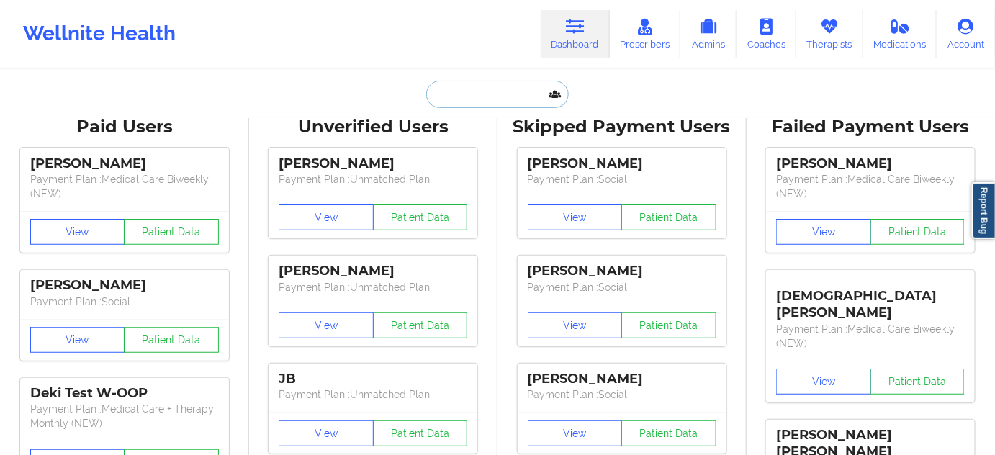
click at [508, 98] on input "text" at bounding box center [497, 94] width 143 height 27
paste input "[EMAIL_ADDRESS][DOMAIN_NAME]"
type input "[EMAIL_ADDRESS][DOMAIN_NAME]"
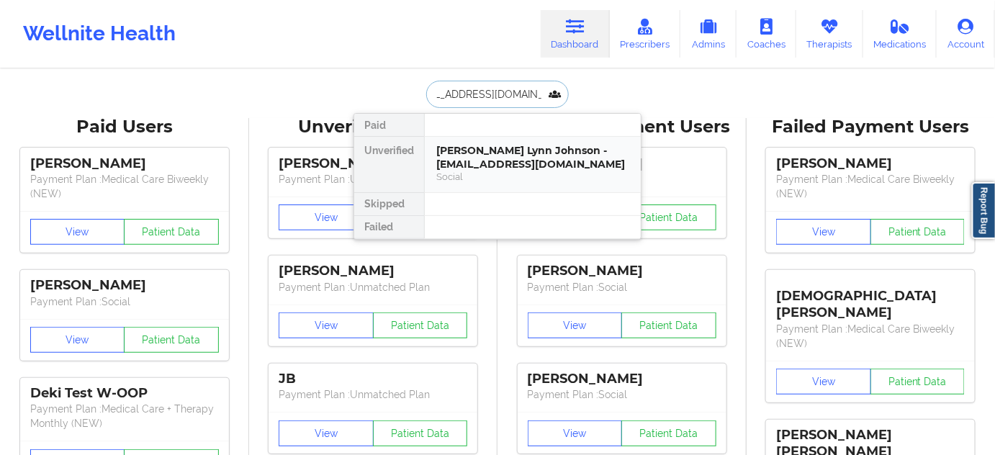
click at [467, 161] on div "[PERSON_NAME] Lynn Johnson - [EMAIL_ADDRESS][DOMAIN_NAME]" at bounding box center [532, 157] width 193 height 27
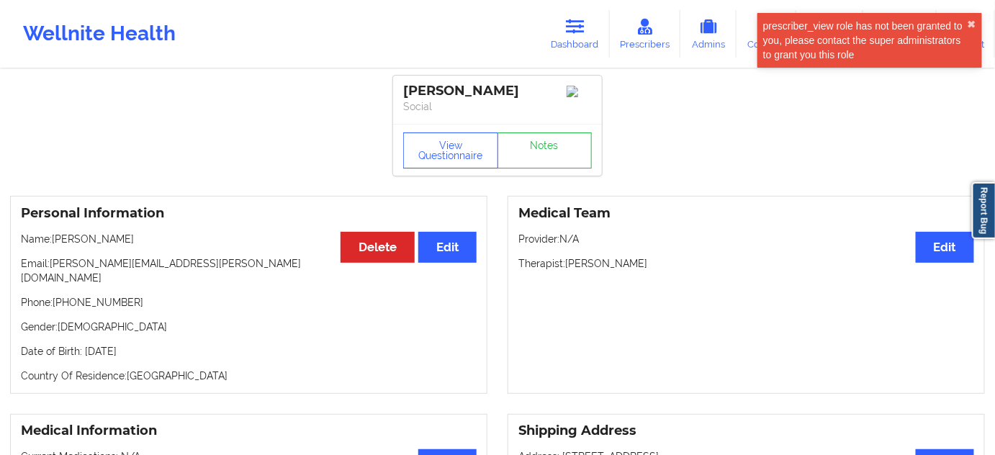
drag, startPoint x: 565, startPoint y: 24, endPoint x: 507, endPoint y: 63, distance: 69.1
click at [565, 23] on link "Dashboard" at bounding box center [575, 34] width 69 height 48
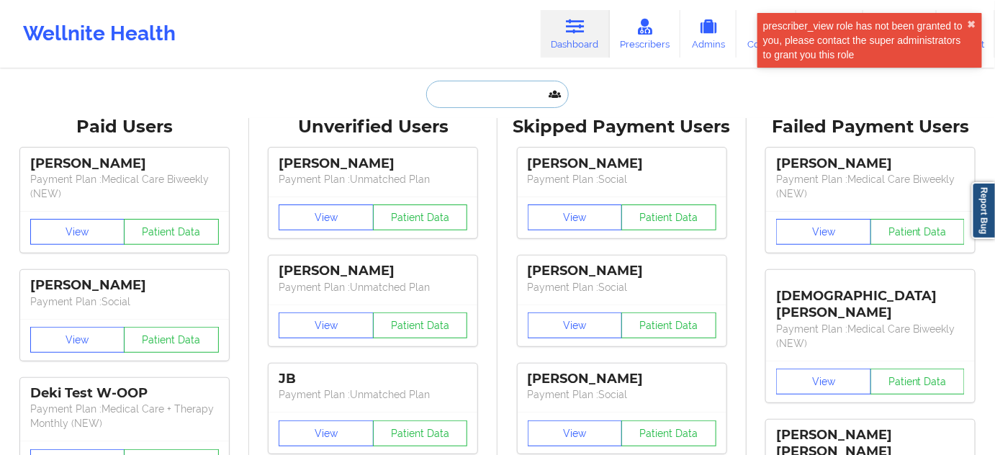
click at [480, 81] on input "text" at bounding box center [497, 94] width 143 height 27
paste input "[EMAIL_ADDRESS][DOMAIN_NAME]"
type input "[EMAIL_ADDRESS][DOMAIN_NAME]"
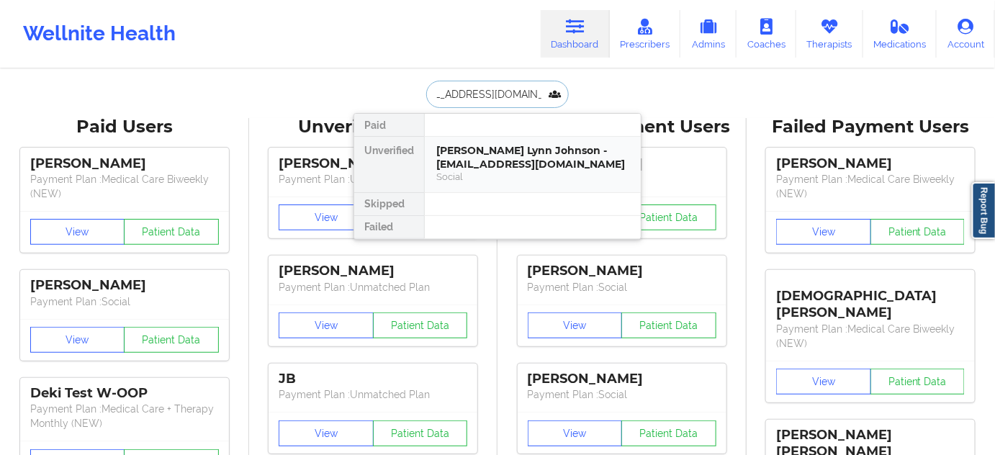
click at [474, 172] on div "Social" at bounding box center [532, 177] width 193 height 12
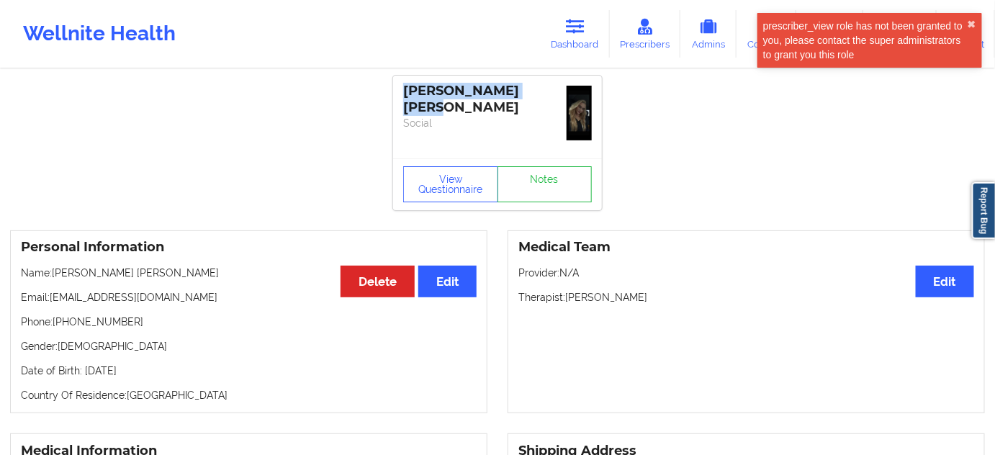
drag, startPoint x: 554, startPoint y: 84, endPoint x: 403, endPoint y: 71, distance: 151.8
click at [524, 190] on link "Notes" at bounding box center [545, 184] width 95 height 36
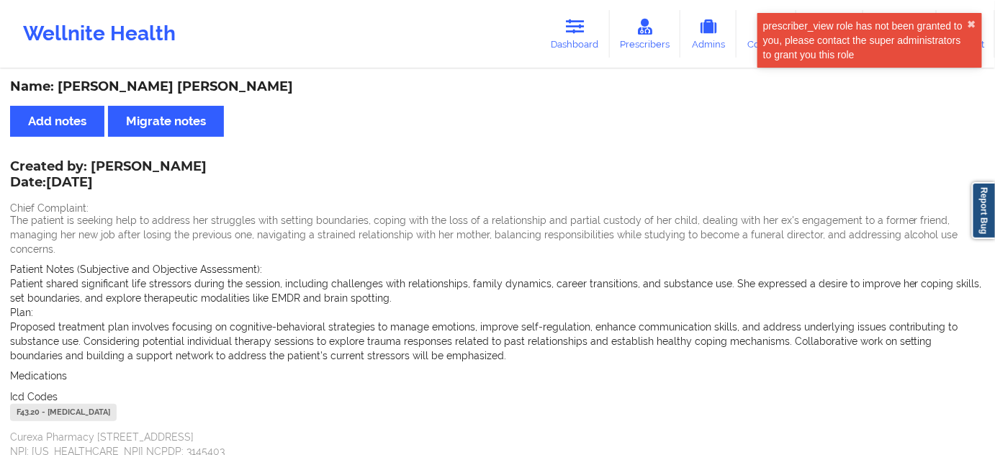
click at [23, 404] on div "F43.20 - [MEDICAL_DATA]" at bounding box center [63, 412] width 107 height 17
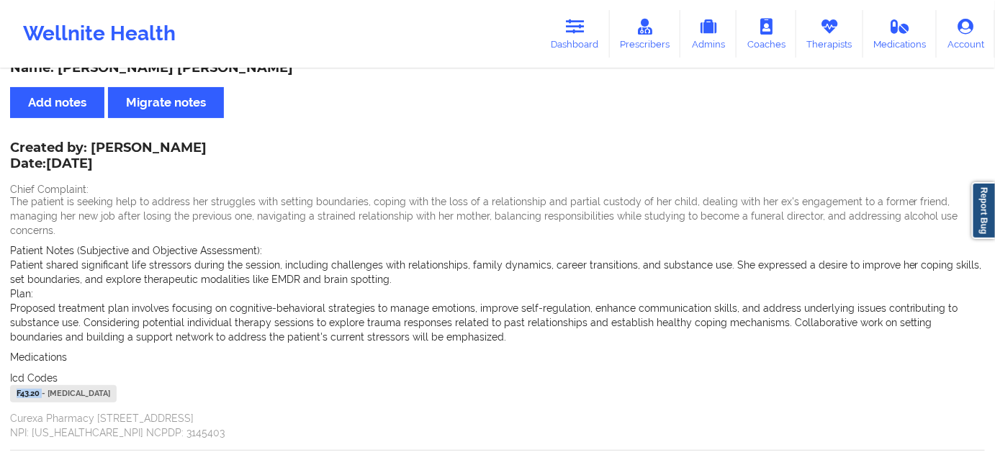
scroll to position [43, 0]
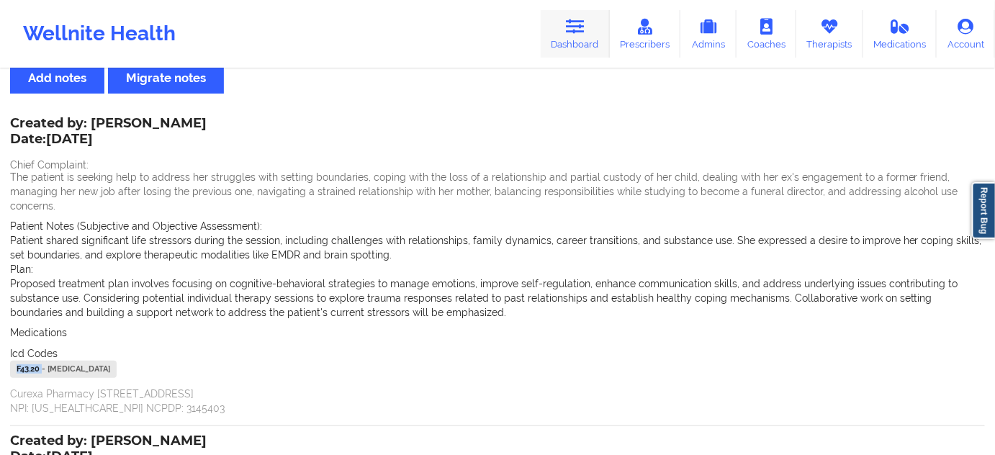
click at [575, 22] on icon at bounding box center [575, 27] width 19 height 16
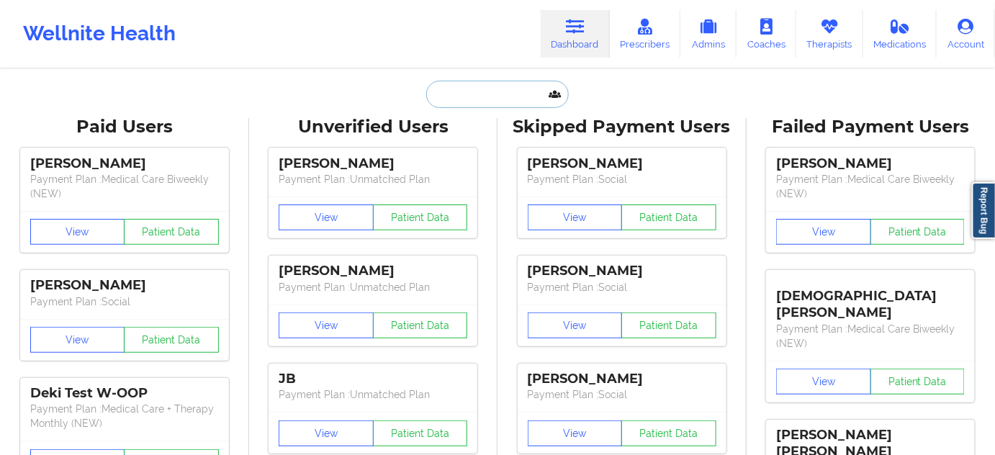
click at [478, 102] on input "text" at bounding box center [497, 94] width 143 height 27
paste input "[EMAIL_ADDRESS][DOMAIN_NAME]"
type input "[EMAIL_ADDRESS][DOMAIN_NAME]"
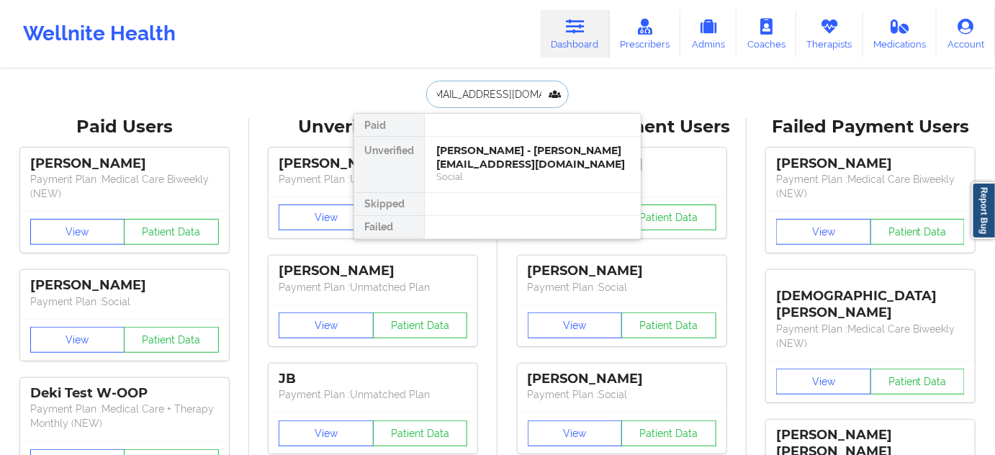
click at [472, 160] on div "[PERSON_NAME] - [PERSON_NAME][EMAIL_ADDRESS][DOMAIN_NAME]" at bounding box center [532, 157] width 193 height 27
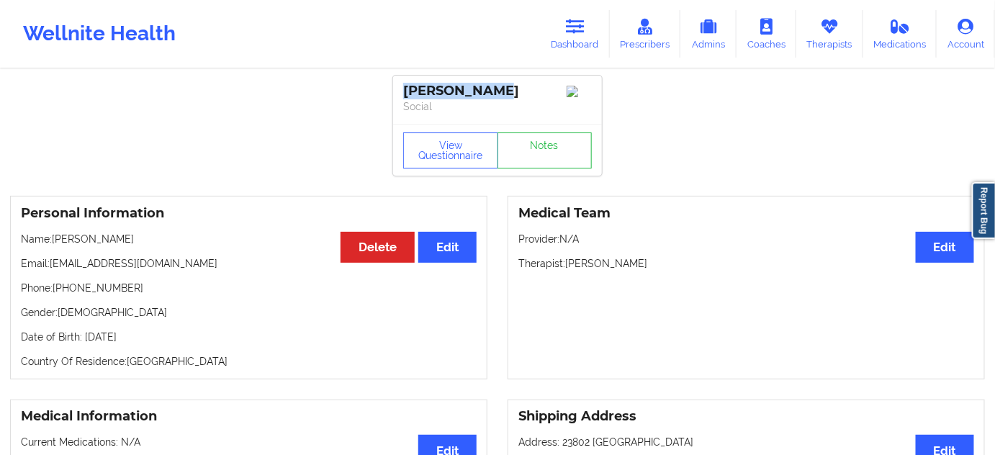
drag, startPoint x: 503, startPoint y: 97, endPoint x: 385, endPoint y: 94, distance: 118.1
click at [570, 163] on link "Notes" at bounding box center [545, 151] width 95 height 36
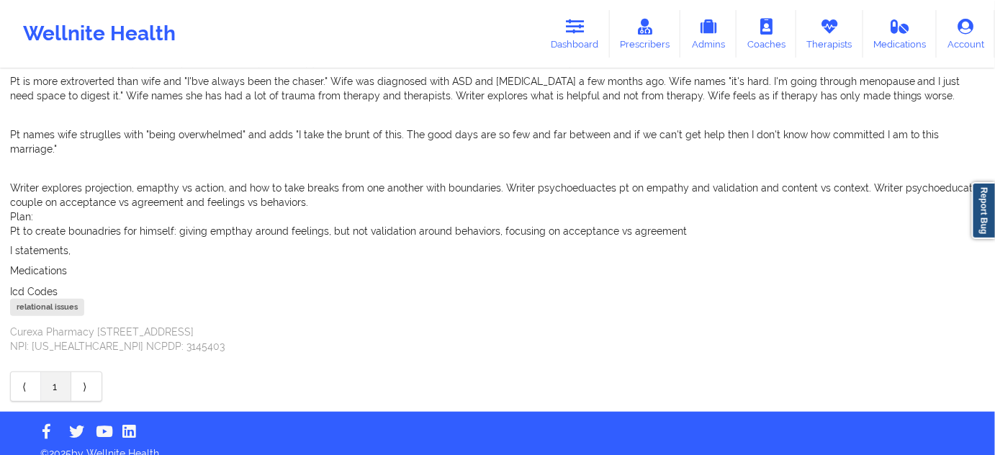
scroll to position [223, 0]
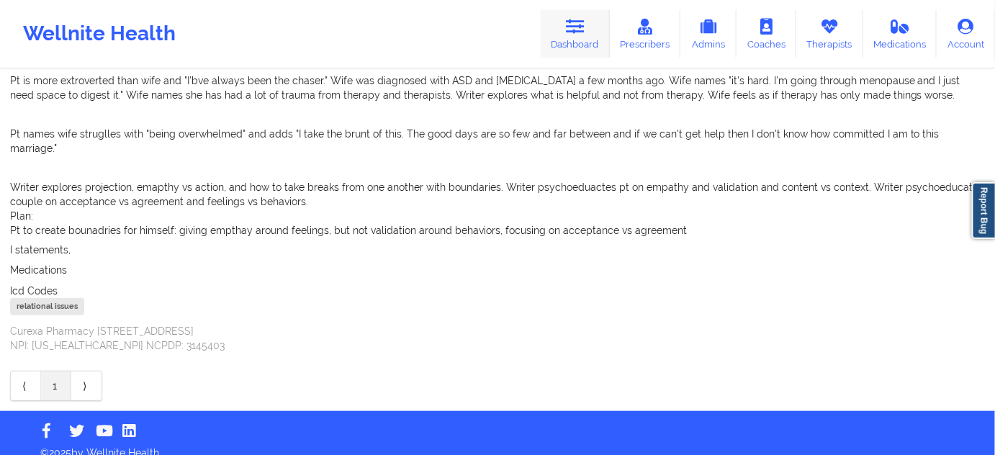
click at [578, 25] on icon at bounding box center [575, 27] width 19 height 16
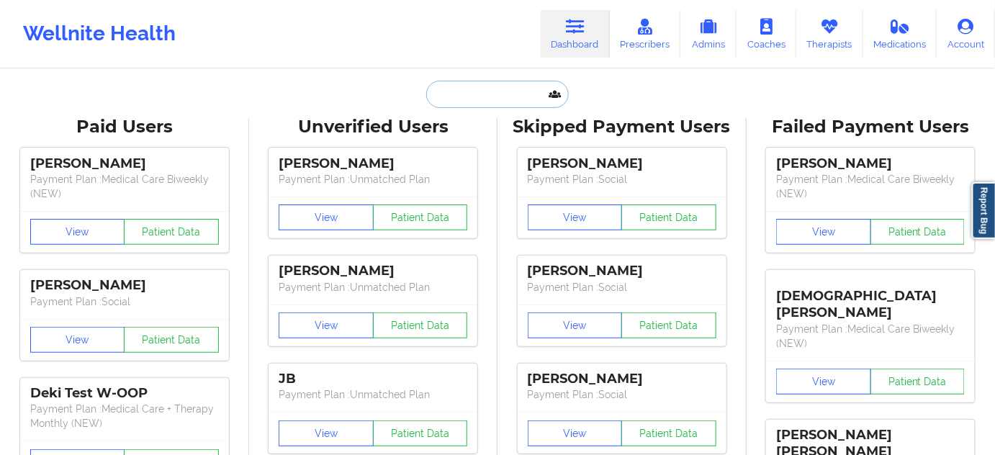
click at [513, 97] on input "text" at bounding box center [497, 94] width 143 height 27
paste input "[EMAIL_ADDRESS][DOMAIN_NAME]"
type input "[EMAIL_ADDRESS][DOMAIN_NAME]"
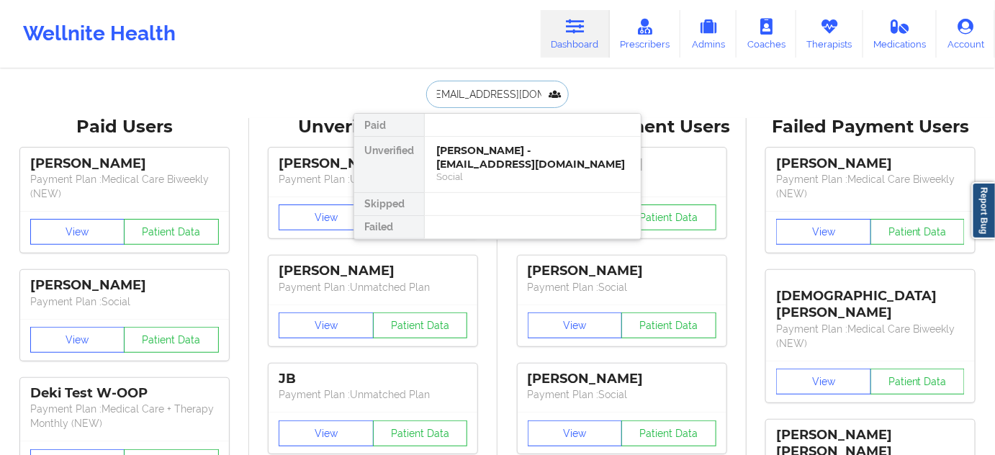
click at [488, 157] on div "[PERSON_NAME] - [EMAIL_ADDRESS][DOMAIN_NAME]" at bounding box center [532, 157] width 193 height 27
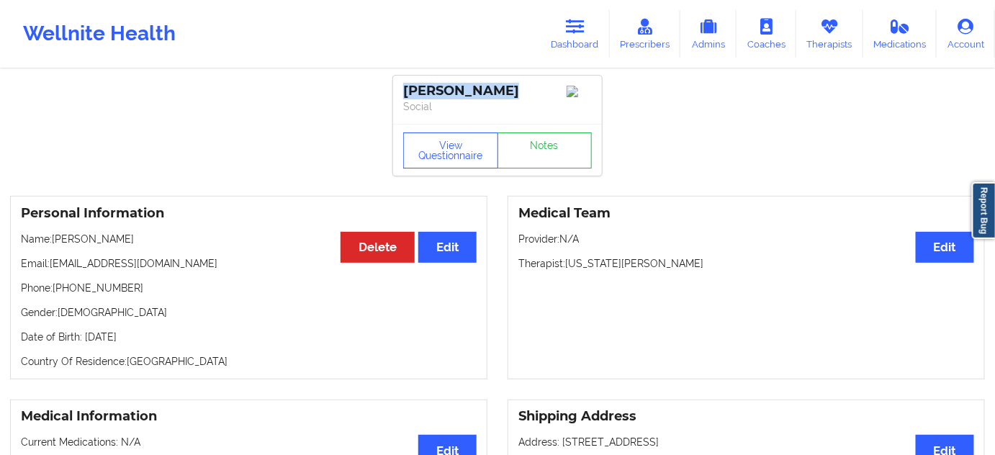
drag, startPoint x: 504, startPoint y: 89, endPoint x: 405, endPoint y: 90, distance: 99.4
click at [405, 90] on div "[PERSON_NAME]" at bounding box center [497, 91] width 189 height 17
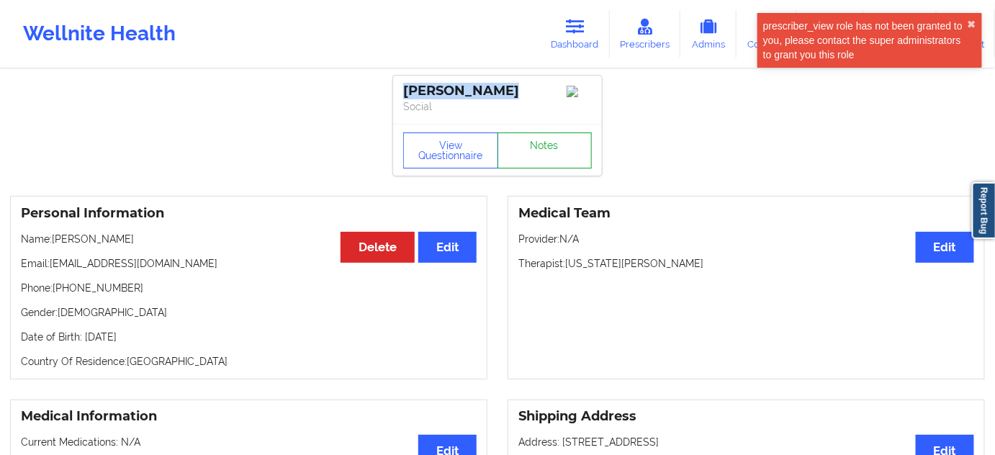
click at [545, 151] on link "Notes" at bounding box center [545, 151] width 95 height 36
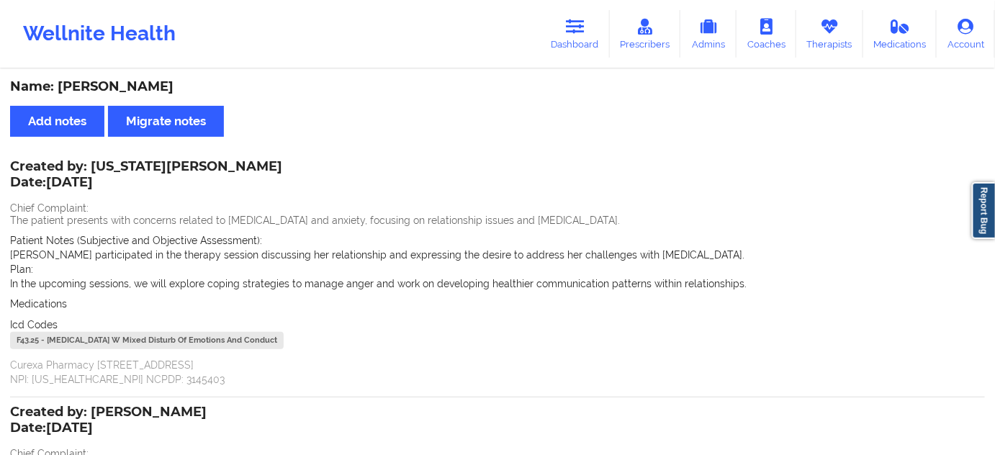
click at [30, 341] on div "F43.25 - [MEDICAL_DATA] W Mixed Disturb Of Emotions And Conduct" at bounding box center [147, 340] width 274 height 17
click at [578, 20] on icon at bounding box center [575, 27] width 19 height 16
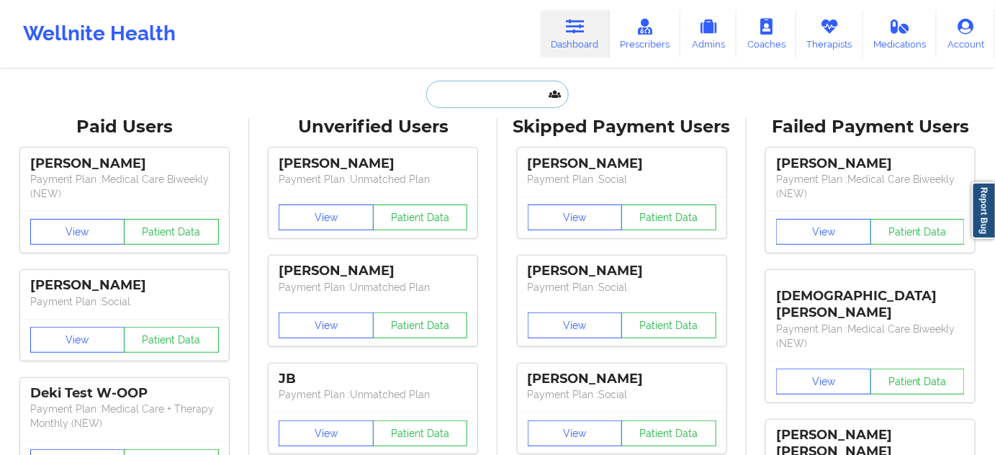
click at [494, 86] on input "text" at bounding box center [497, 94] width 143 height 27
paste input "[EMAIL_ADDRESS][DOMAIN_NAME]"
type input "[EMAIL_ADDRESS][DOMAIN_NAME]"
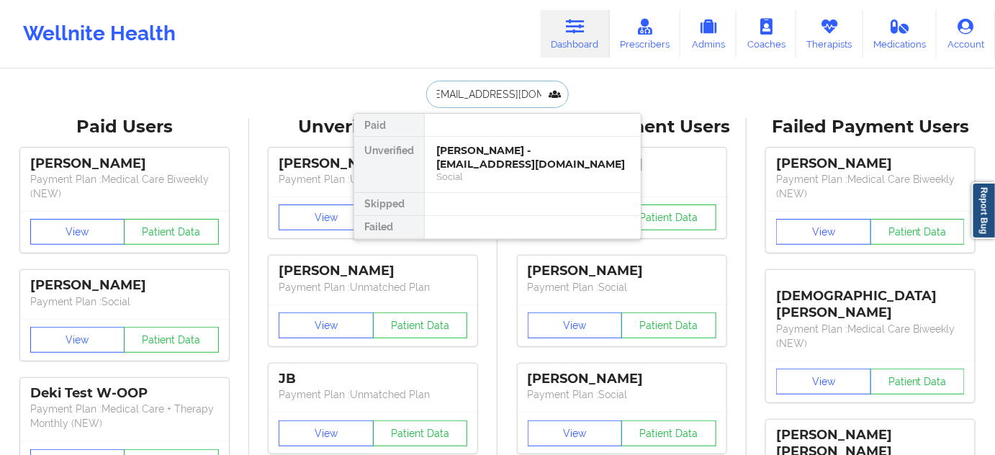
click at [480, 158] on div "[PERSON_NAME] - [EMAIL_ADDRESS][DOMAIN_NAME]" at bounding box center [532, 157] width 193 height 27
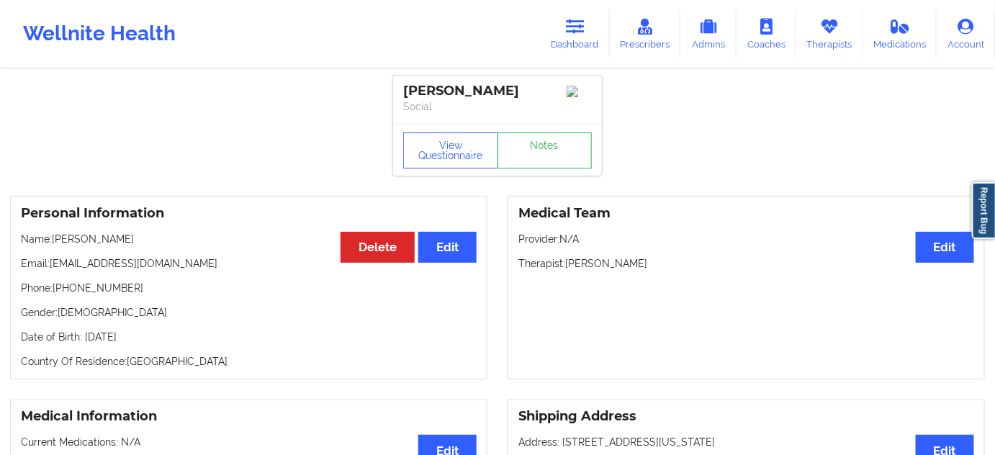
drag, startPoint x: 508, startPoint y: 86, endPoint x: 399, endPoint y: 91, distance: 109.6
click at [399, 91] on div "[PERSON_NAME] Social" at bounding box center [497, 100] width 209 height 48
click at [470, 140] on button "View Questionnaire" at bounding box center [450, 151] width 95 height 36
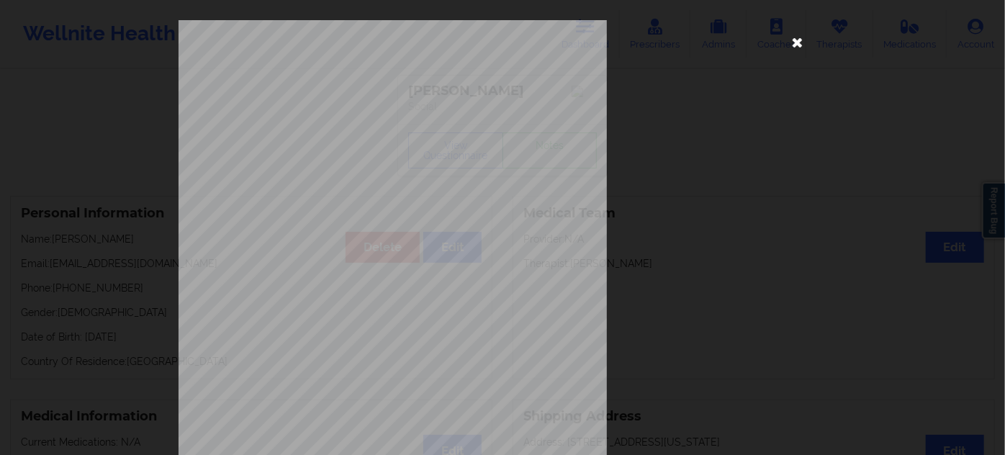
click at [798, 42] on icon at bounding box center [797, 41] width 23 height 23
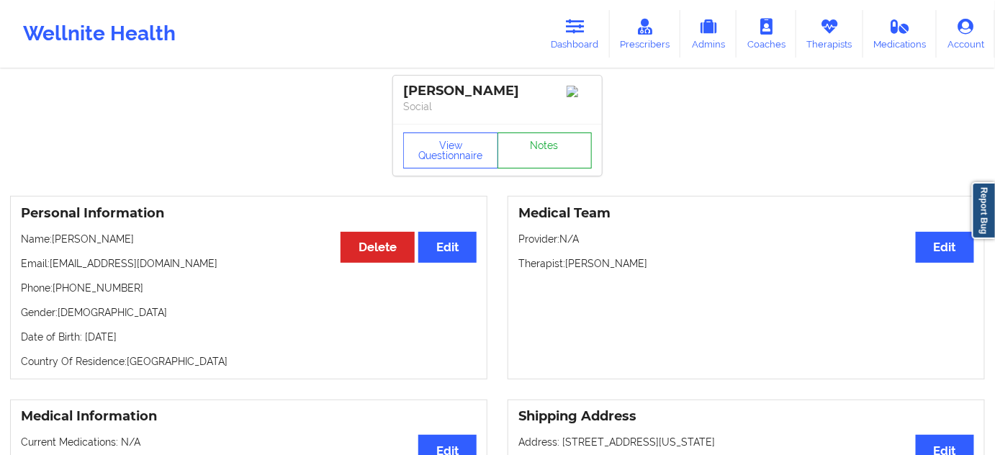
click at [535, 146] on link "Notes" at bounding box center [545, 151] width 95 height 36
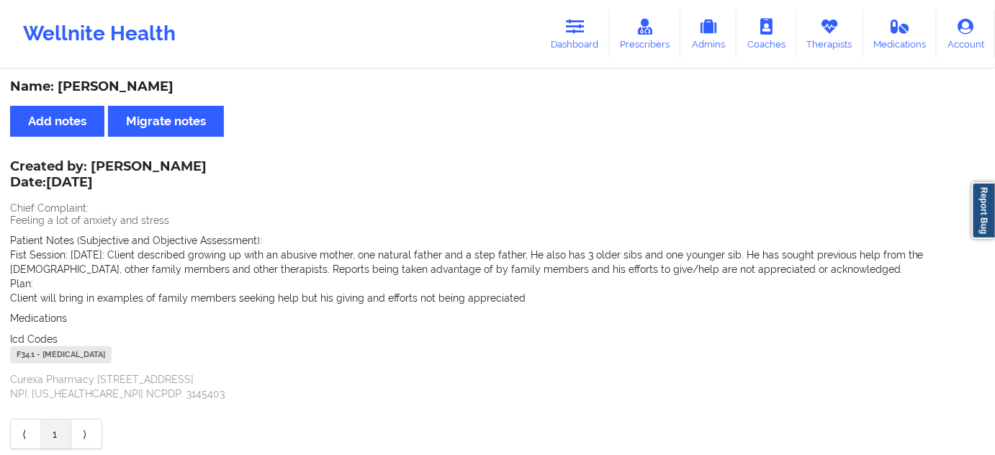
click at [31, 353] on div "F34.1 - [MEDICAL_DATA]" at bounding box center [61, 354] width 102 height 17
click at [560, 14] on link "Dashboard" at bounding box center [575, 34] width 69 height 48
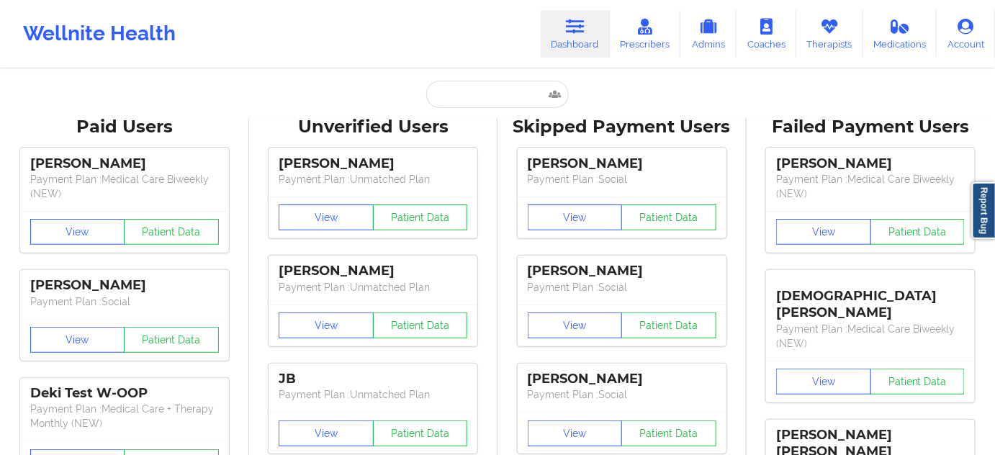
click at [493, 89] on input "text" at bounding box center [497, 94] width 143 height 27
paste input "[EMAIL_ADDRESS][DOMAIN_NAME]"
type input "[EMAIL_ADDRESS][DOMAIN_NAME]"
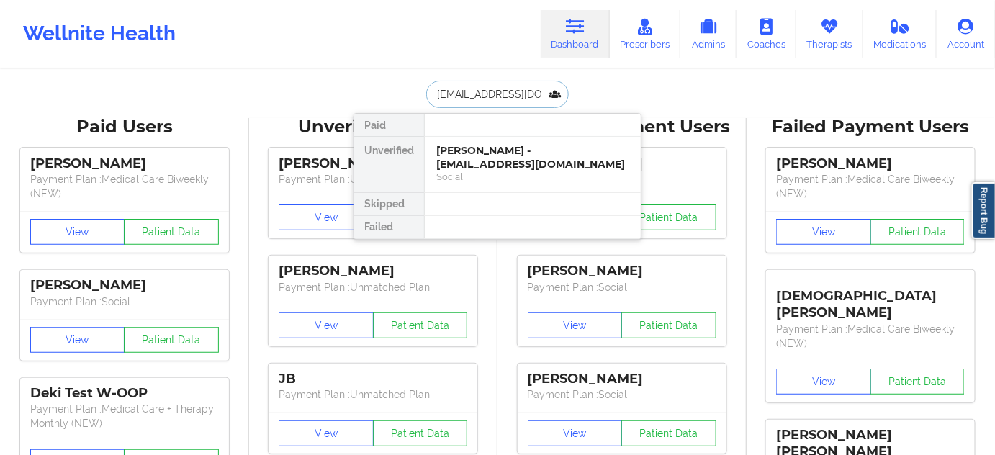
click at [466, 151] on div "[PERSON_NAME] - [EMAIL_ADDRESS][DOMAIN_NAME]" at bounding box center [532, 157] width 193 height 27
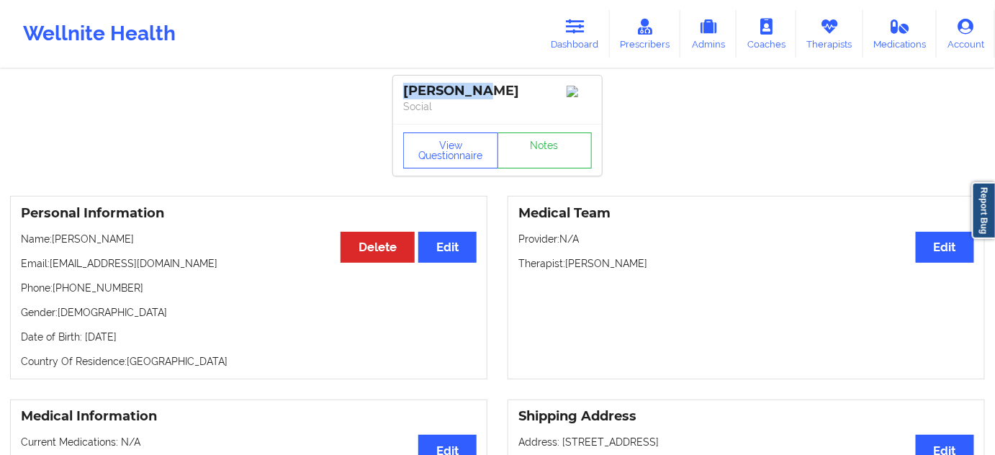
drag, startPoint x: 490, startPoint y: 82, endPoint x: 369, endPoint y: 74, distance: 121.3
click at [398, 85] on div "[PERSON_NAME] Social" at bounding box center [497, 100] width 209 height 48
drag, startPoint x: 593, startPoint y: 262, endPoint x: 665, endPoint y: 260, distance: 72.1
click at [665, 260] on div "Medical Team Edit Provider: N/A Therapist: [PERSON_NAME]" at bounding box center [746, 288] width 477 height 184
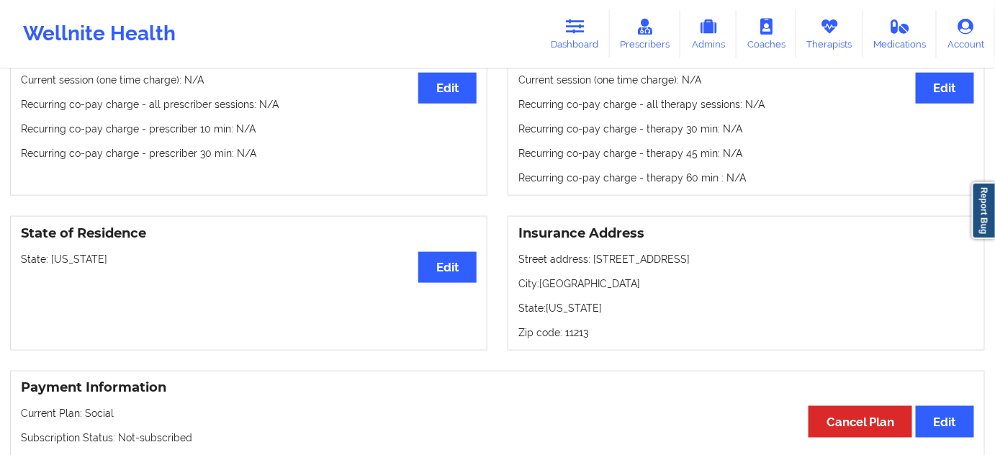
scroll to position [567, 0]
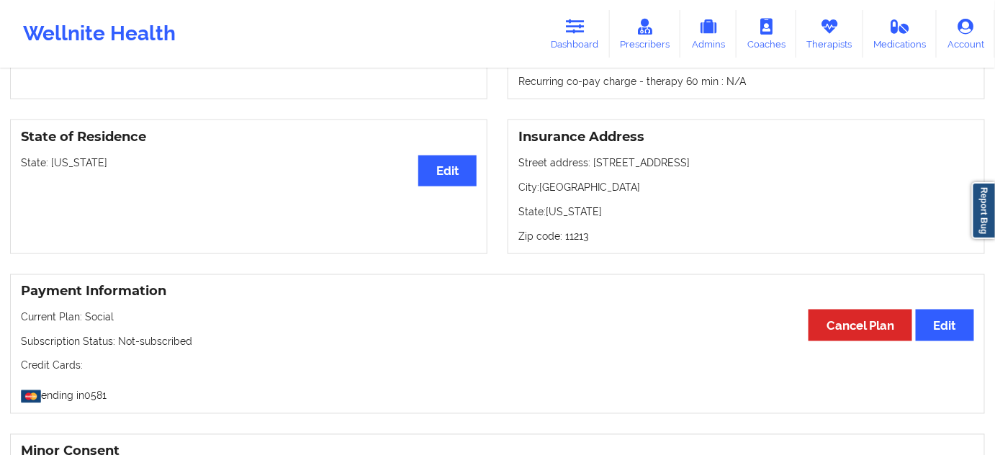
drag, startPoint x: 592, startPoint y: 166, endPoint x: 732, endPoint y: 169, distance: 140.5
click at [732, 169] on p "Street address: [STREET_ADDRESS]" at bounding box center [747, 163] width 456 height 14
click at [557, 181] on div "Insurance Address Street address: [STREET_ADDRESS] State: [US_STATE] Zip code: …" at bounding box center [746, 187] width 477 height 135
click at [583, 236] on p "Zip code: 11213" at bounding box center [747, 236] width 456 height 14
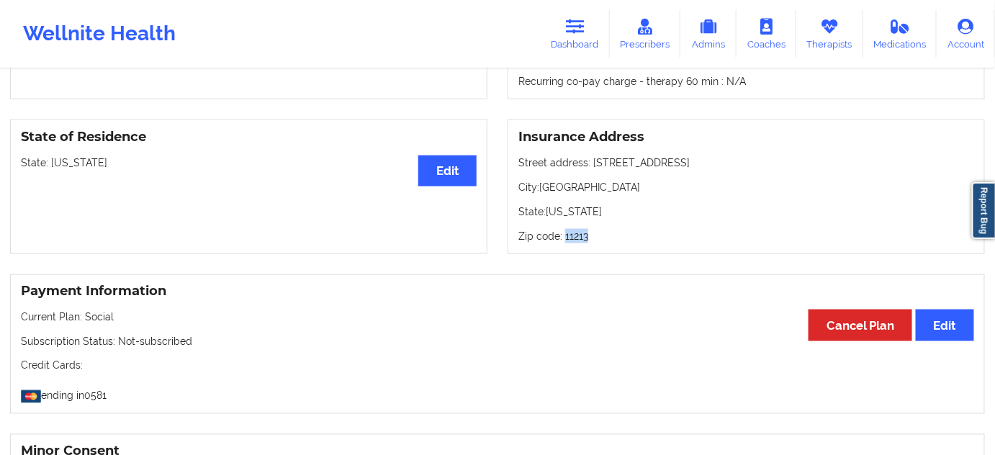
click at [583, 236] on p "Zip code: 11213" at bounding box center [747, 236] width 456 height 14
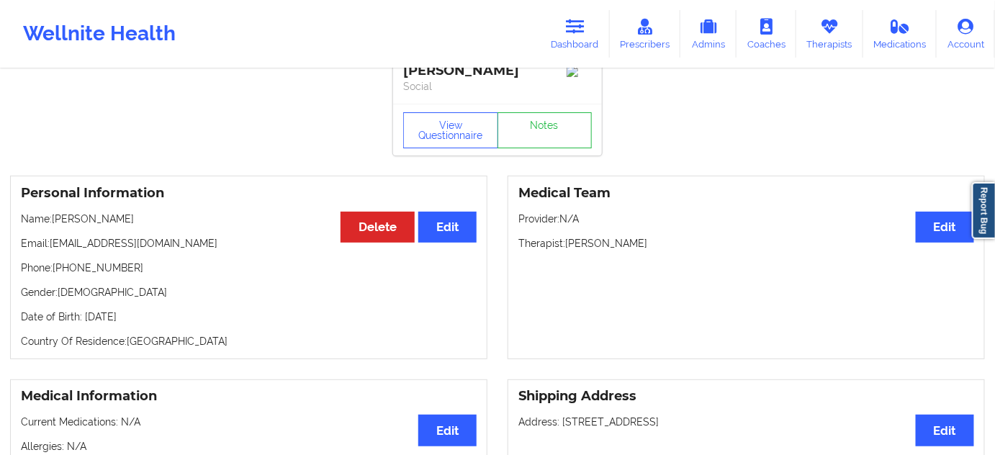
scroll to position [0, 0]
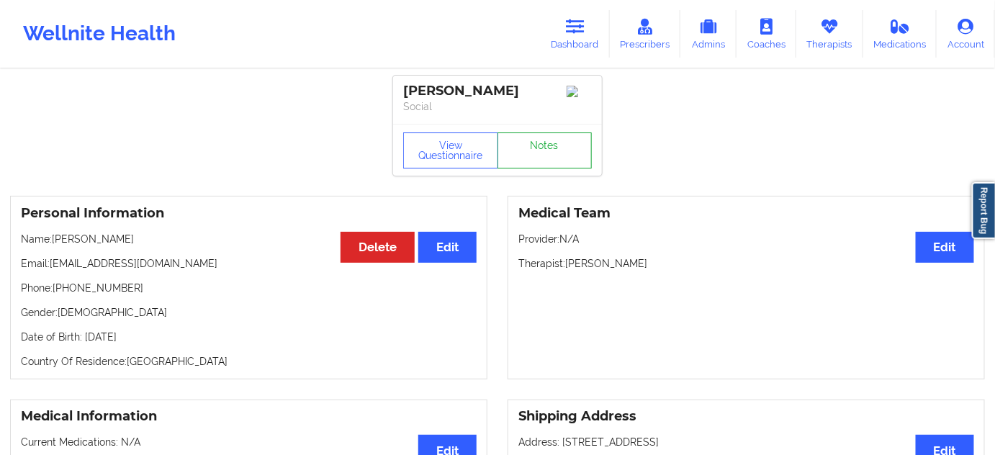
click at [578, 163] on link "Notes" at bounding box center [545, 151] width 95 height 36
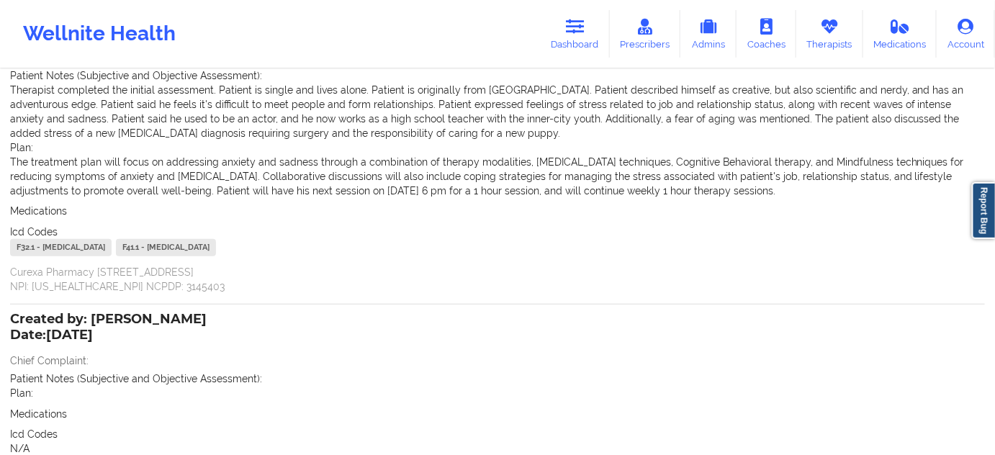
scroll to position [142, 0]
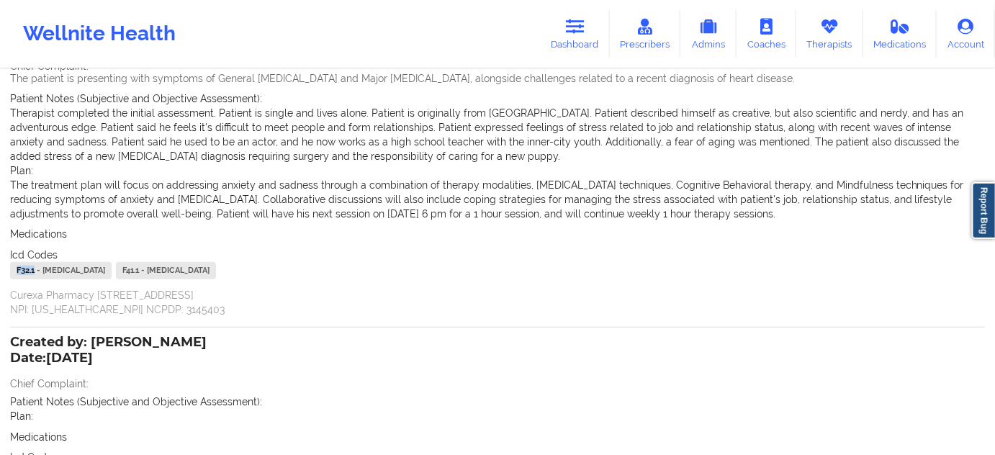
drag, startPoint x: 21, startPoint y: 274, endPoint x: 0, endPoint y: 274, distance: 20.9
click at [0, 274] on div "Name: [PERSON_NAME] Add notes Migrate notes Created by: [PERSON_NAME] Date: [DA…" at bounding box center [497, 250] width 995 height 642
click at [585, 24] on icon at bounding box center [575, 27] width 19 height 16
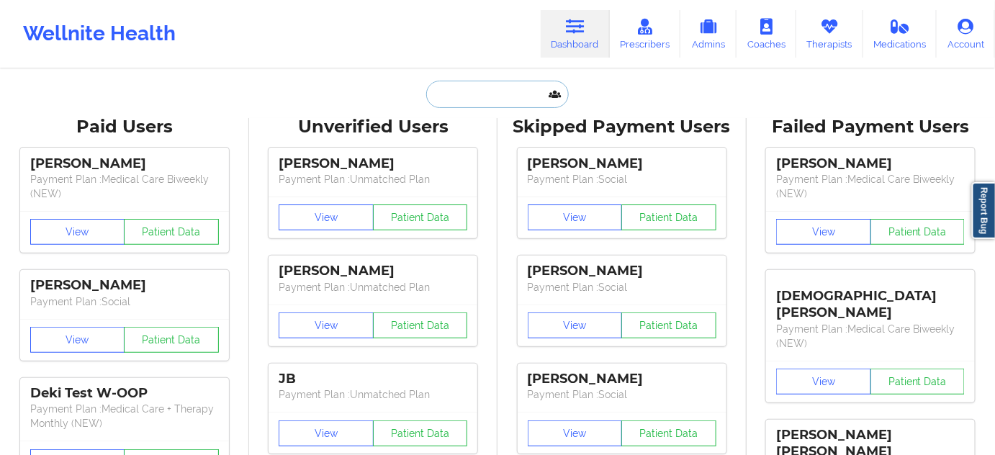
click at [460, 88] on input "text" at bounding box center [497, 94] width 143 height 27
paste input "[PERSON_NAME][EMAIL_ADDRESS][DOMAIN_NAME]"
type input "[PERSON_NAME][EMAIL_ADDRESS][DOMAIN_NAME]"
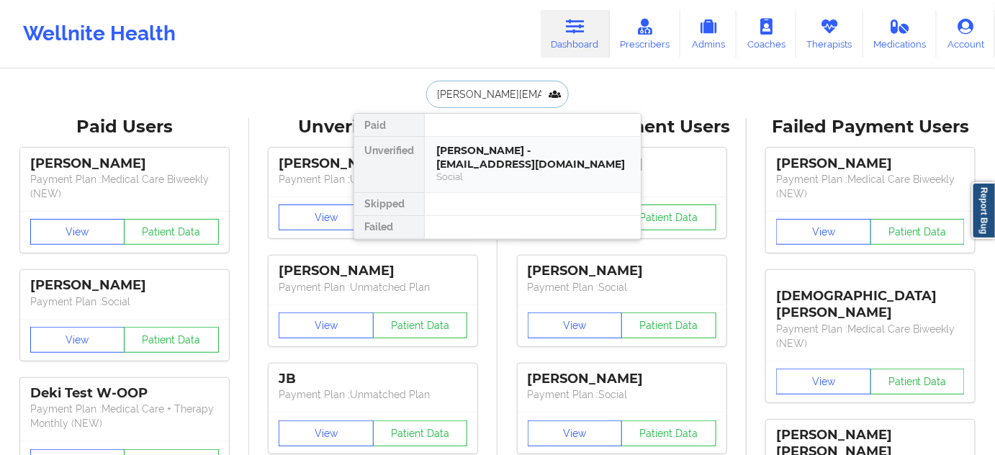
scroll to position [0, 14]
click at [454, 161] on div "[PERSON_NAME] - [PERSON_NAME][EMAIL_ADDRESS][DOMAIN_NAME]" at bounding box center [532, 157] width 193 height 27
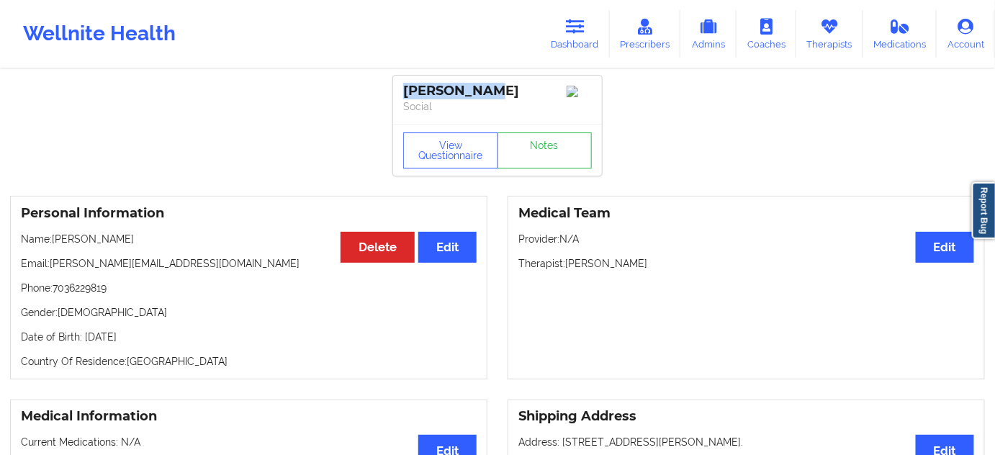
drag, startPoint x: 495, startPoint y: 90, endPoint x: 397, endPoint y: 82, distance: 99.0
click at [397, 82] on div "[PERSON_NAME] Social" at bounding box center [497, 100] width 209 height 48
click at [95, 294] on p "Phone: [PHONE_NUMBER]" at bounding box center [249, 288] width 456 height 14
click at [569, 161] on link "Notes" at bounding box center [545, 151] width 95 height 36
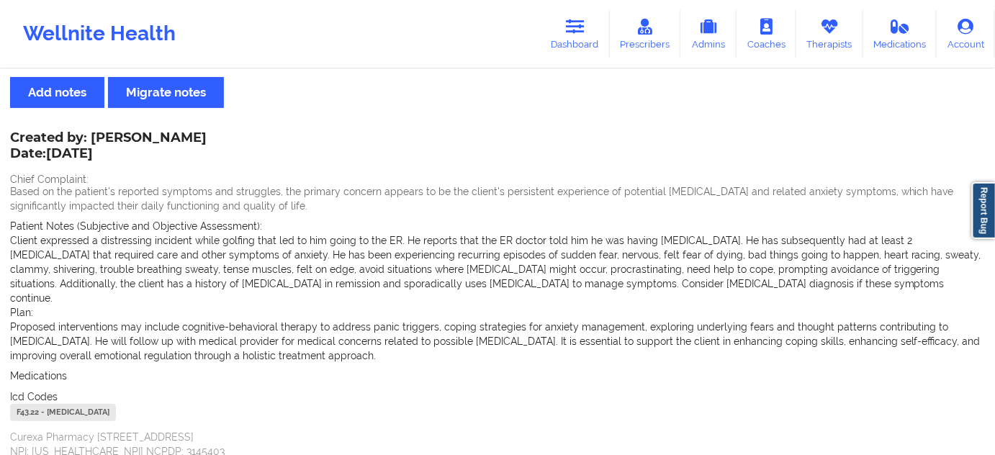
scroll to position [130, 0]
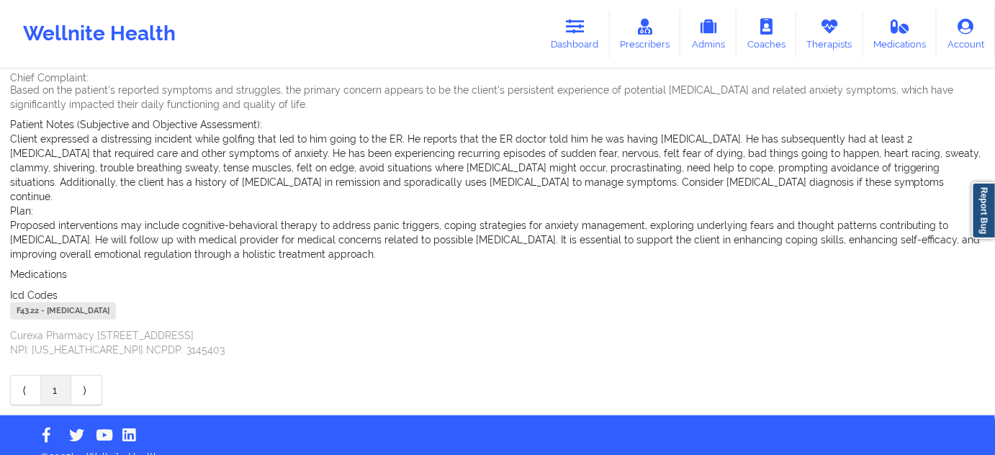
click at [32, 302] on div "F43.22 - [MEDICAL_DATA]" at bounding box center [63, 310] width 106 height 17
click at [582, 35] on link "Dashboard" at bounding box center [575, 34] width 69 height 48
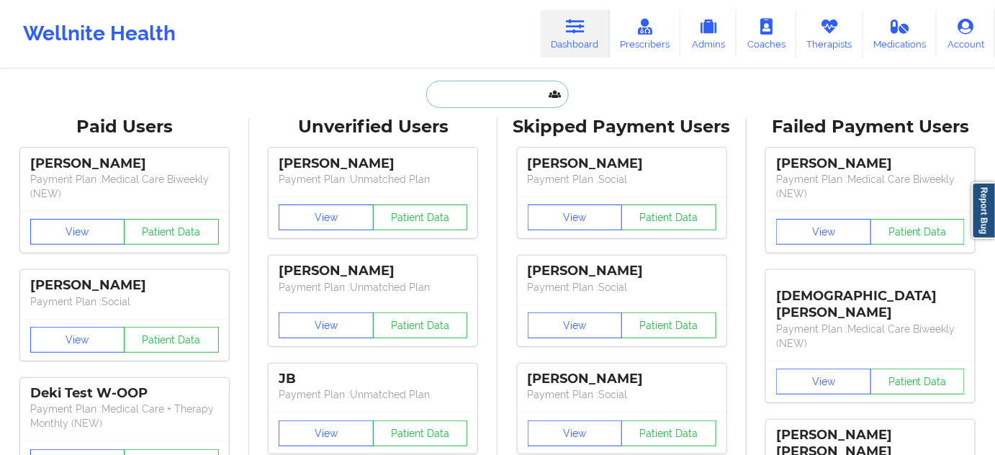
click at [498, 97] on input "text" at bounding box center [497, 94] width 143 height 27
paste input "[EMAIL_ADDRESS][DOMAIN_NAME]"
type input "[EMAIL_ADDRESS][DOMAIN_NAME]"
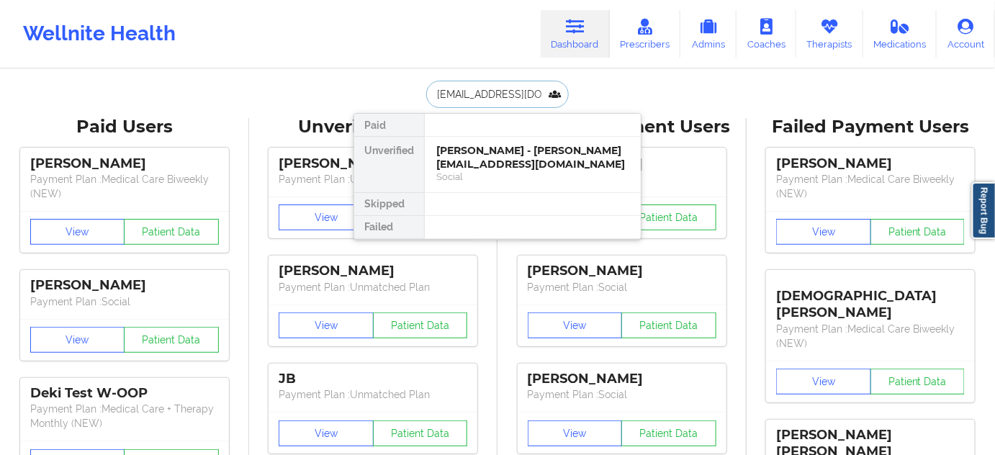
scroll to position [0, 12]
click at [494, 155] on div "[PERSON_NAME] - [EMAIL_ADDRESS][DOMAIN_NAME]" at bounding box center [532, 157] width 193 height 27
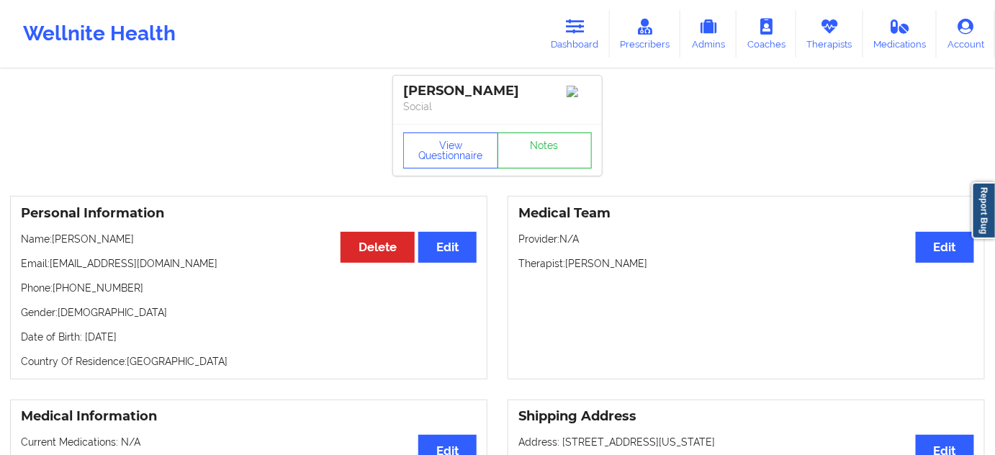
drag, startPoint x: 513, startPoint y: 94, endPoint x: 390, endPoint y: 94, distance: 122.4
click at [454, 162] on button "View Questionnaire" at bounding box center [450, 151] width 95 height 36
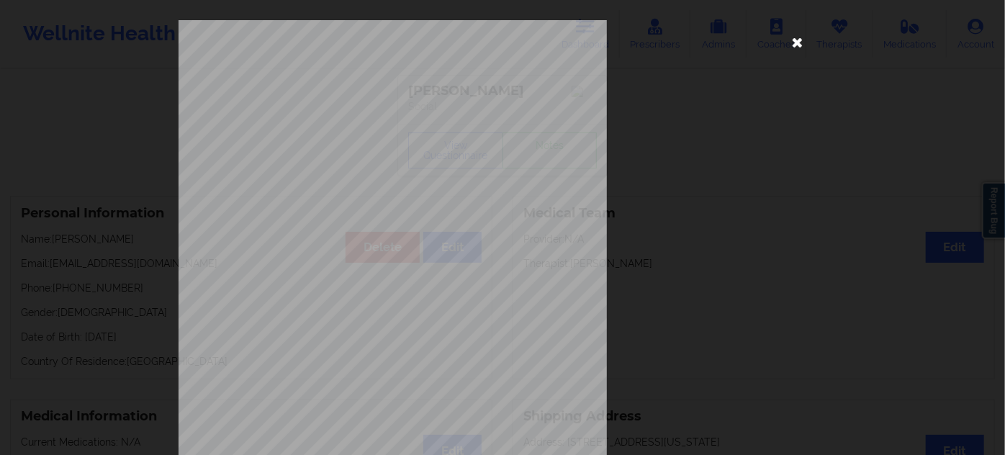
click at [799, 43] on icon at bounding box center [797, 41] width 23 height 23
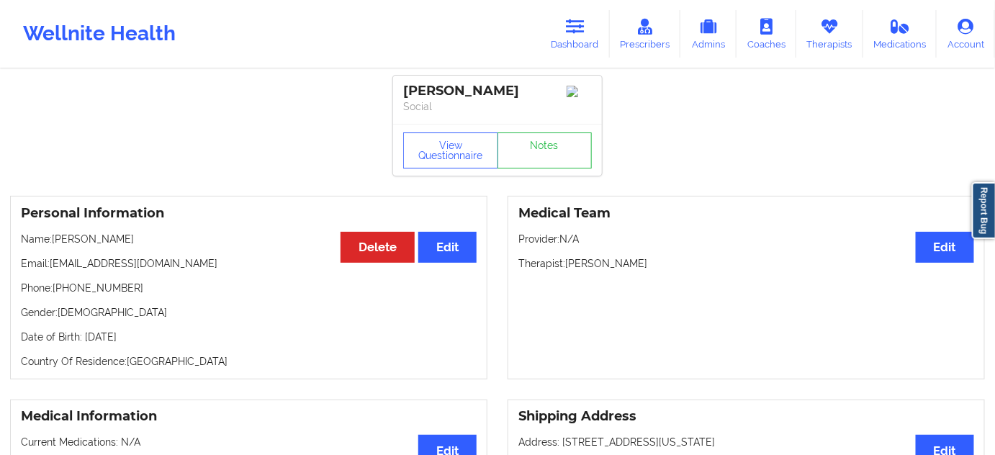
drag, startPoint x: 566, startPoint y: 269, endPoint x: 722, endPoint y: 264, distance: 156.4
click at [722, 264] on p "Therapist: [PERSON_NAME]" at bounding box center [747, 263] width 456 height 14
click at [536, 174] on div "View Questionnaire Notes" at bounding box center [497, 150] width 209 height 52
click at [532, 158] on link "Notes" at bounding box center [545, 151] width 95 height 36
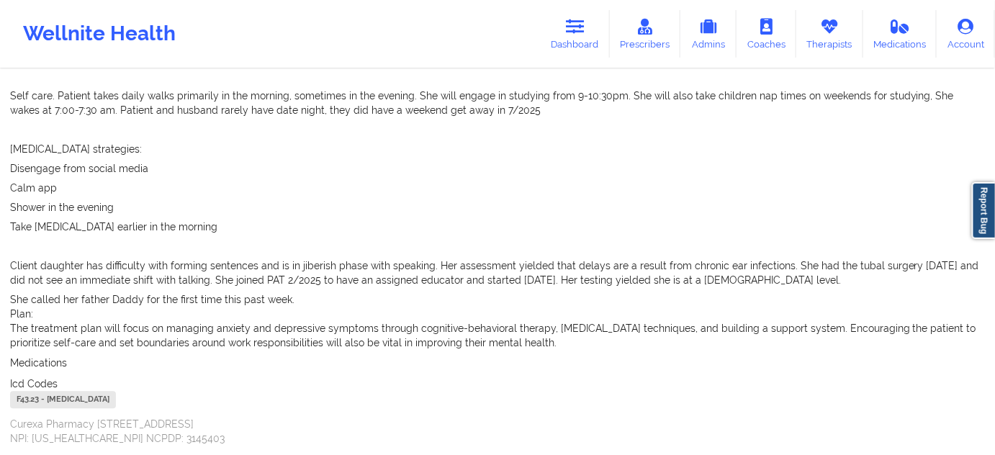
scroll to position [916, 0]
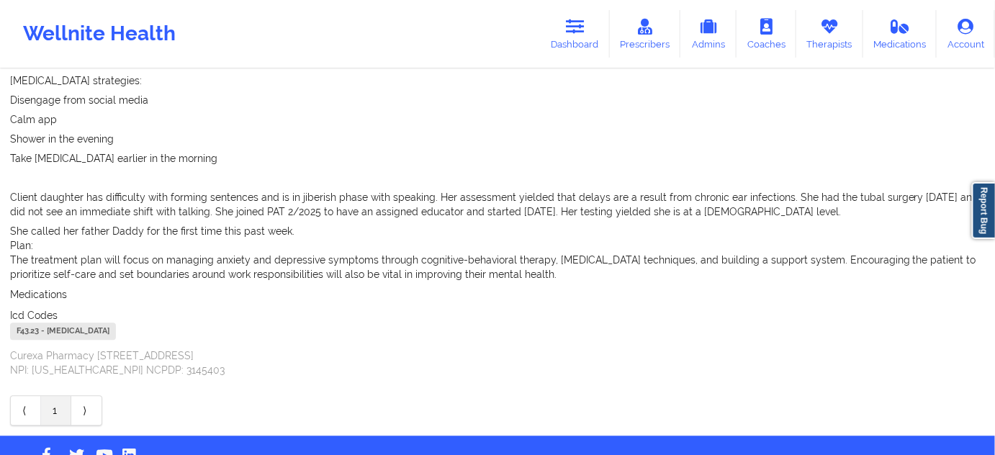
click at [32, 323] on div "F43.23 - [MEDICAL_DATA]" at bounding box center [63, 331] width 106 height 17
click at [566, 30] on link "Dashboard" at bounding box center [575, 34] width 69 height 48
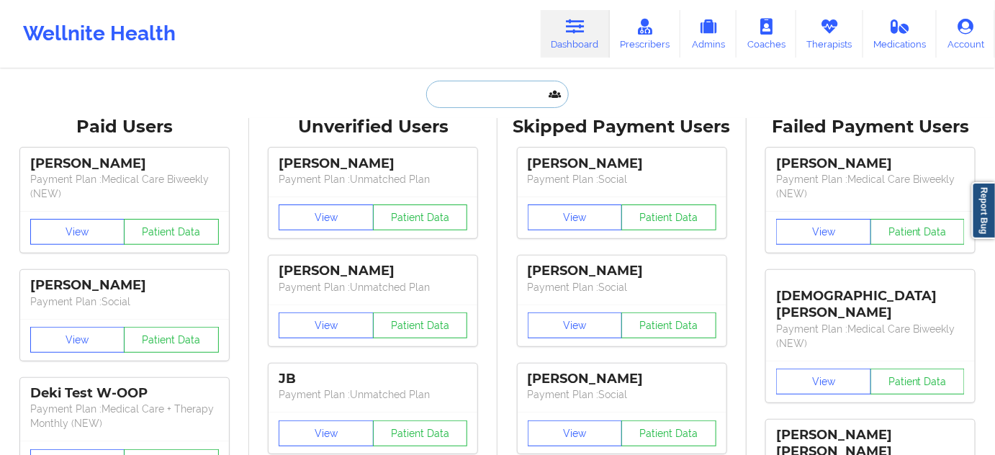
click at [488, 97] on input "text" at bounding box center [497, 94] width 143 height 27
paste input "[EMAIL_ADDRESS][DOMAIN_NAME]"
type input "[EMAIL_ADDRESS][DOMAIN_NAME]"
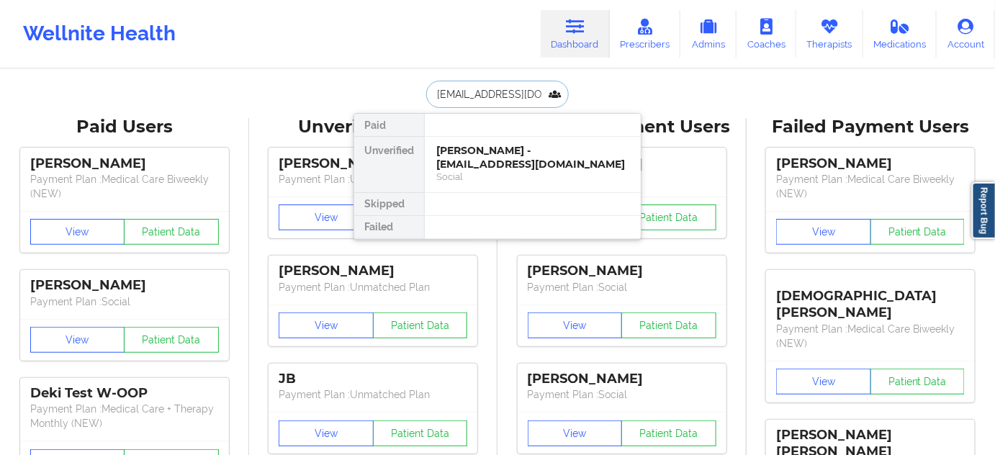
click at [477, 166] on div "[PERSON_NAME] - [EMAIL_ADDRESS][DOMAIN_NAME]" at bounding box center [532, 157] width 193 height 27
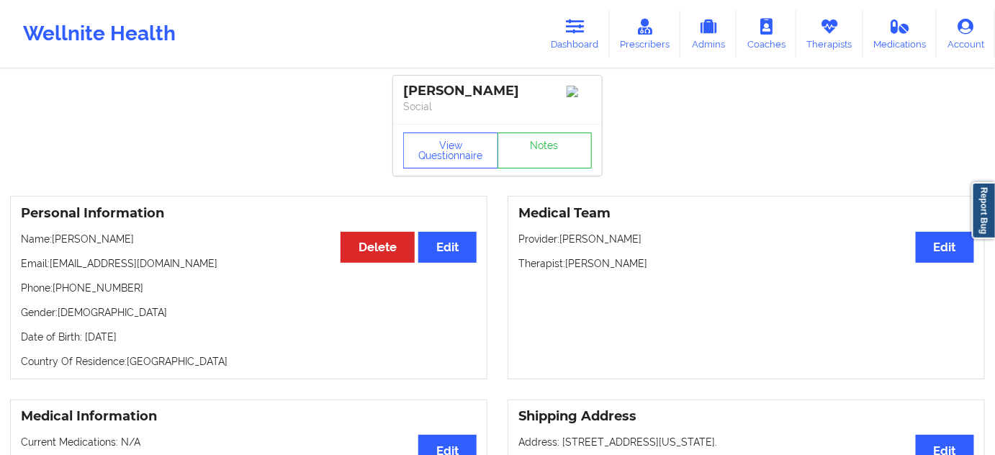
drag, startPoint x: 540, startPoint y: 91, endPoint x: 403, endPoint y: 80, distance: 138.0
click at [403, 80] on div "[PERSON_NAME] Social" at bounding box center [497, 100] width 209 height 48
drag, startPoint x: 566, startPoint y: 264, endPoint x: 635, endPoint y: 263, distance: 69.2
click at [634, 262] on p "Therapist: [PERSON_NAME]" at bounding box center [747, 263] width 456 height 14
click at [461, 161] on button "View Questionnaire" at bounding box center [450, 151] width 95 height 36
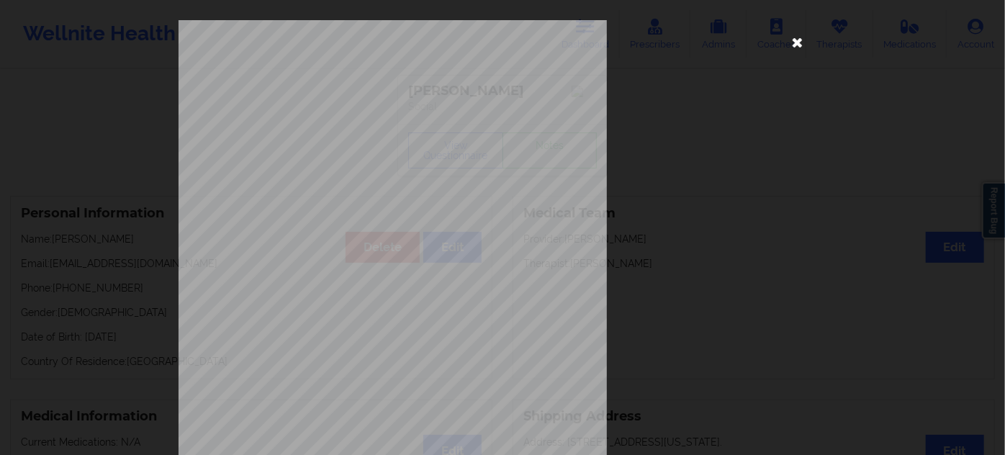
click at [794, 43] on icon at bounding box center [797, 41] width 23 height 23
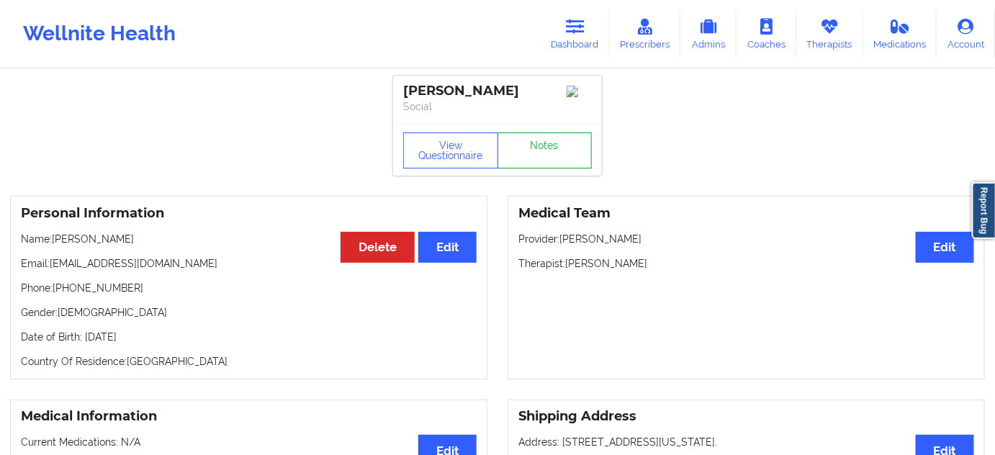
click at [543, 153] on link "Notes" at bounding box center [545, 151] width 95 height 36
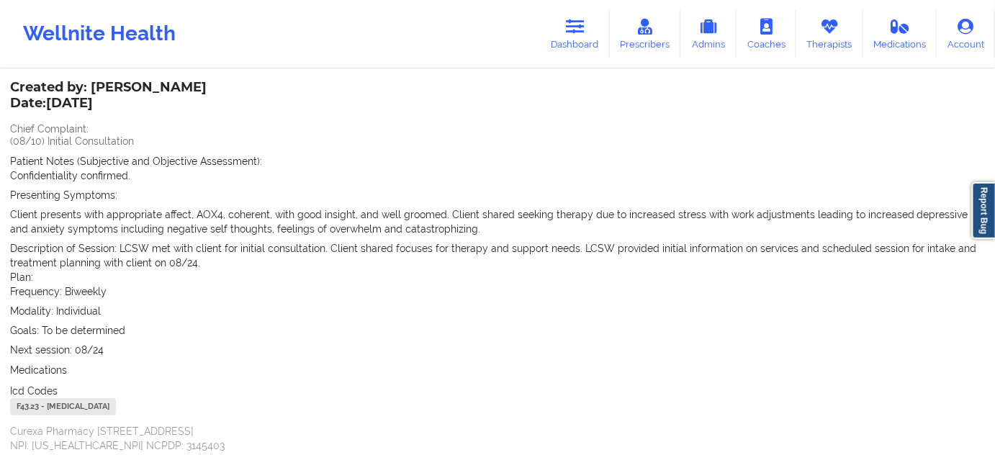
scroll to position [194, 0]
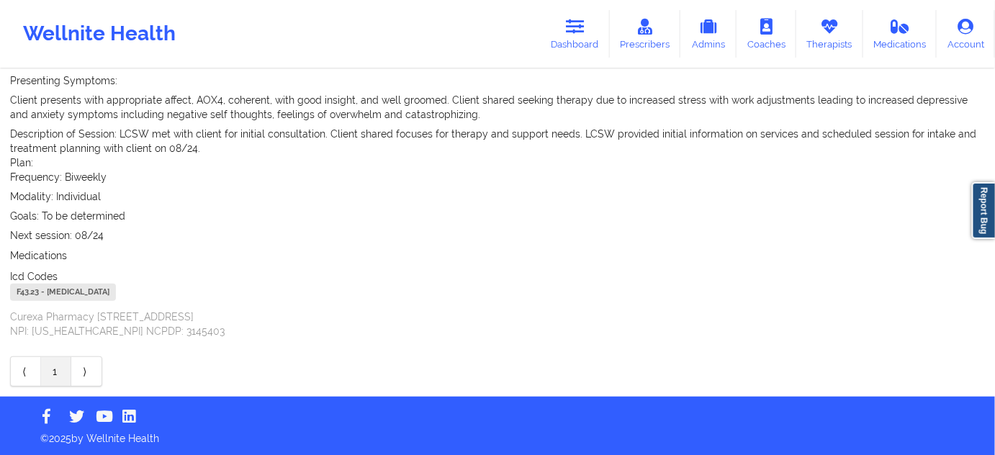
click at [28, 293] on div "F43.23 - [MEDICAL_DATA]" at bounding box center [63, 292] width 106 height 17
click at [580, 36] on link "Dashboard" at bounding box center [575, 34] width 69 height 48
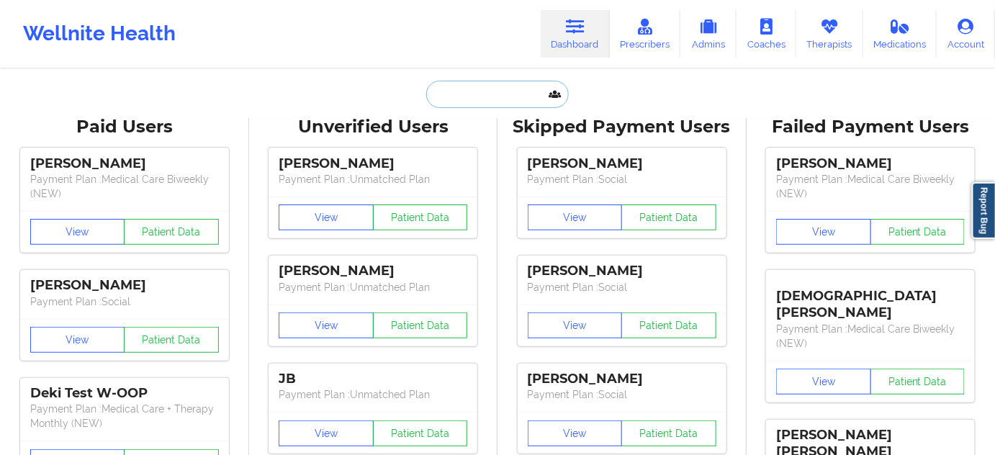
click at [475, 99] on input "text" at bounding box center [497, 94] width 143 height 27
paste input "[EMAIL_ADDRESS][DOMAIN_NAME]"
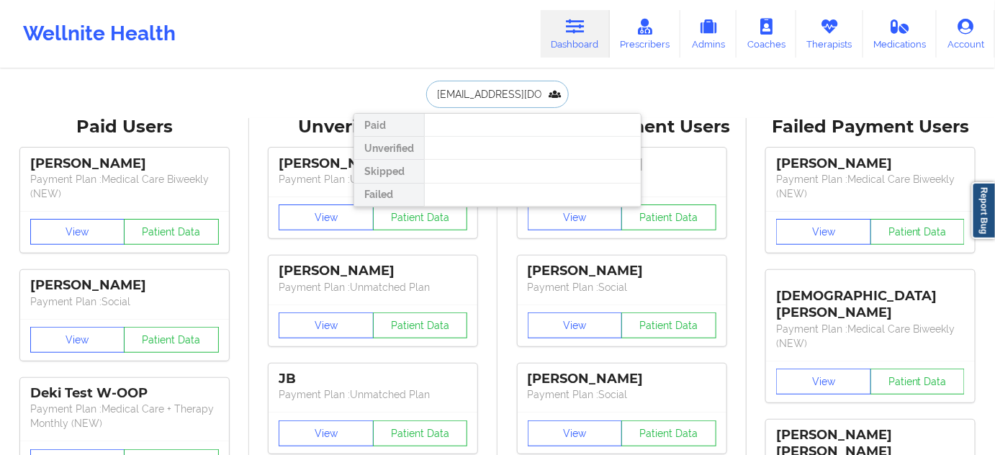
click at [485, 101] on input "[EMAIL_ADDRESS][DOMAIN_NAME]" at bounding box center [497, 94] width 143 height 27
paste input "[PERSON_NAME]"
type input "[PERSON_NAME]"
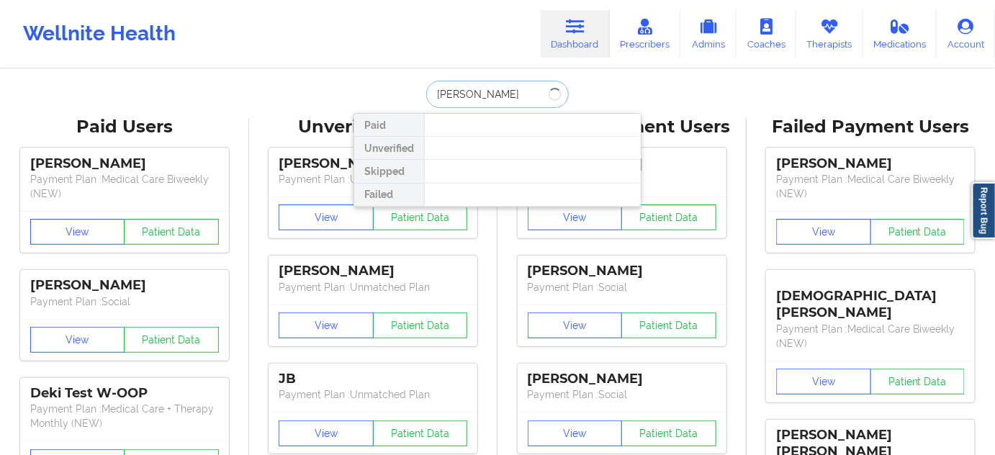
scroll to position [0, 0]
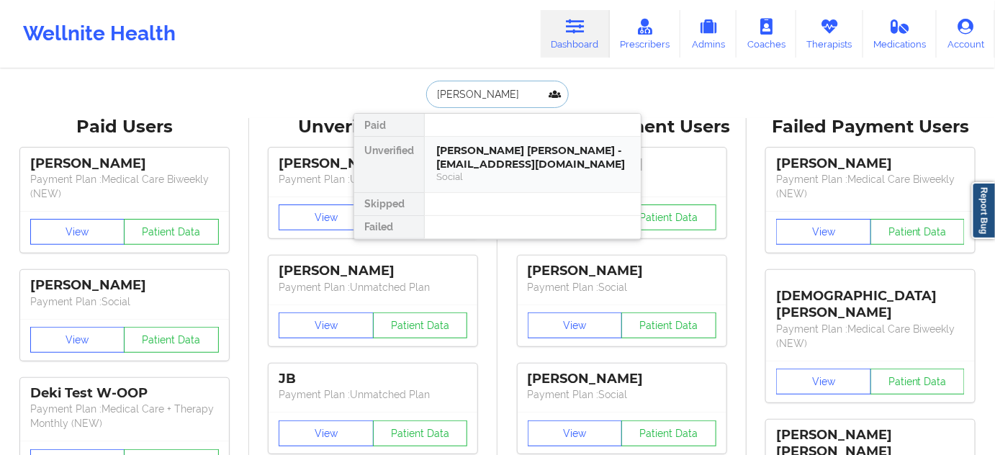
click at [480, 158] on div "[PERSON_NAME] [PERSON_NAME] - [EMAIL_ADDRESS][DOMAIN_NAME]" at bounding box center [532, 157] width 193 height 27
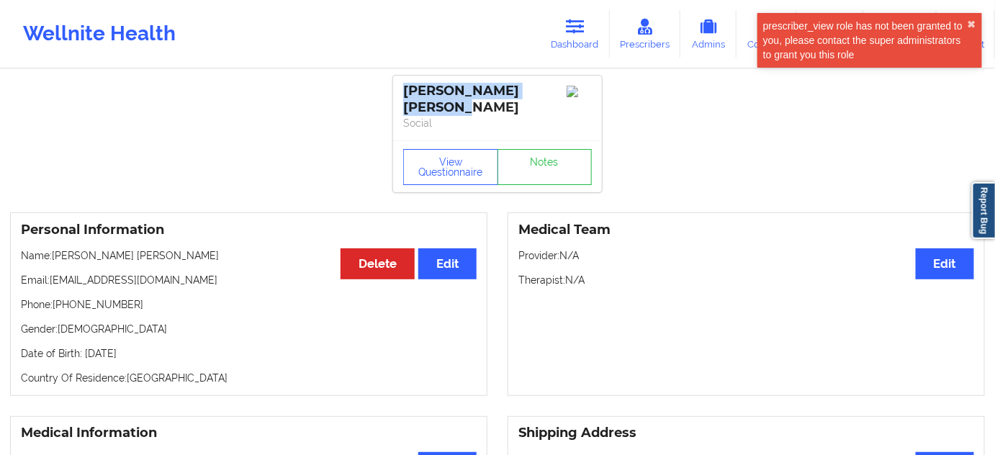
drag, startPoint x: 467, startPoint y: 111, endPoint x: 388, endPoint y: 89, distance: 82.1
